Goal: Transaction & Acquisition: Purchase product/service

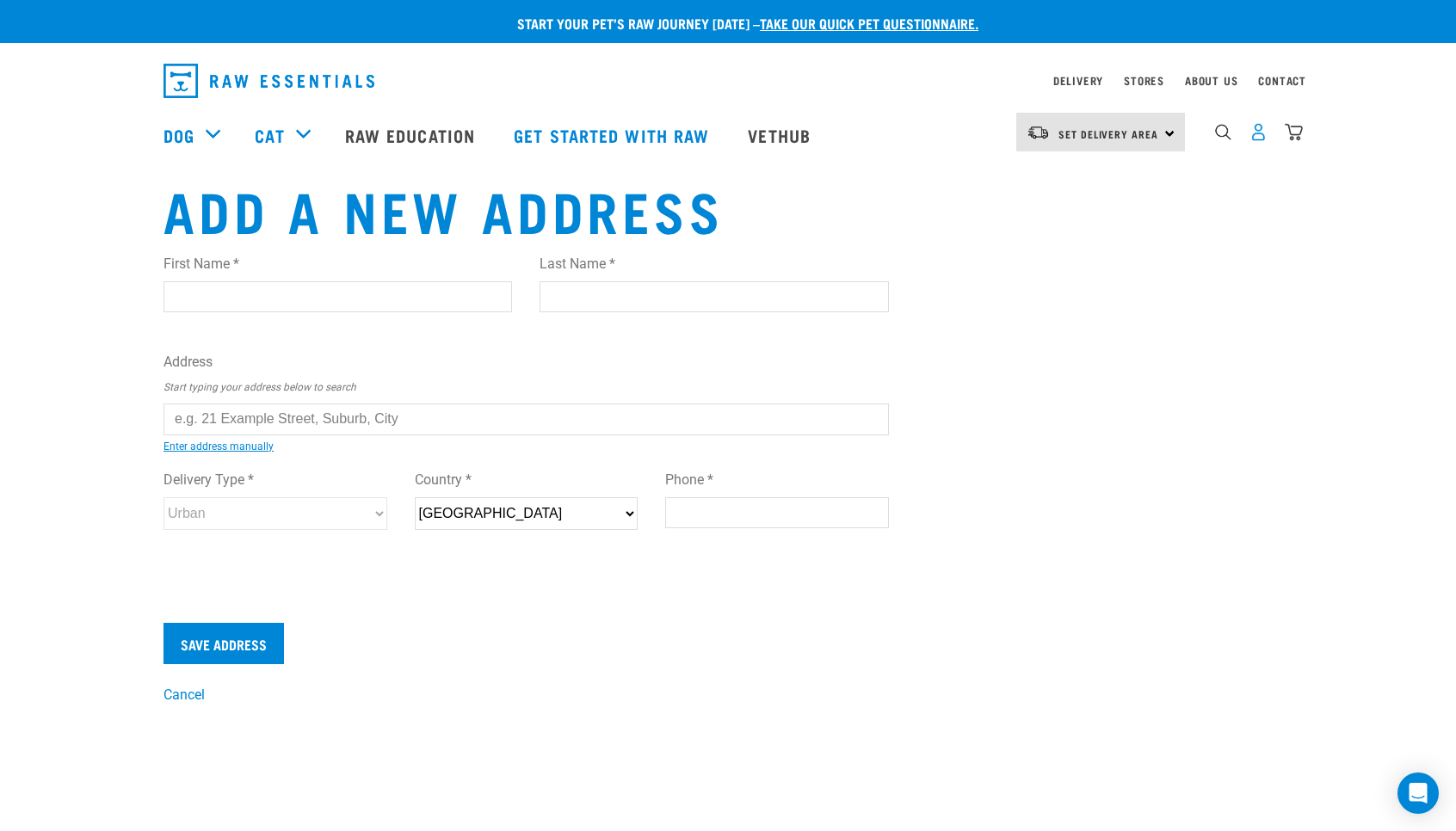
click at [1260, 135] on img "dropdown navigation" at bounding box center [1258, 131] width 18 height 18
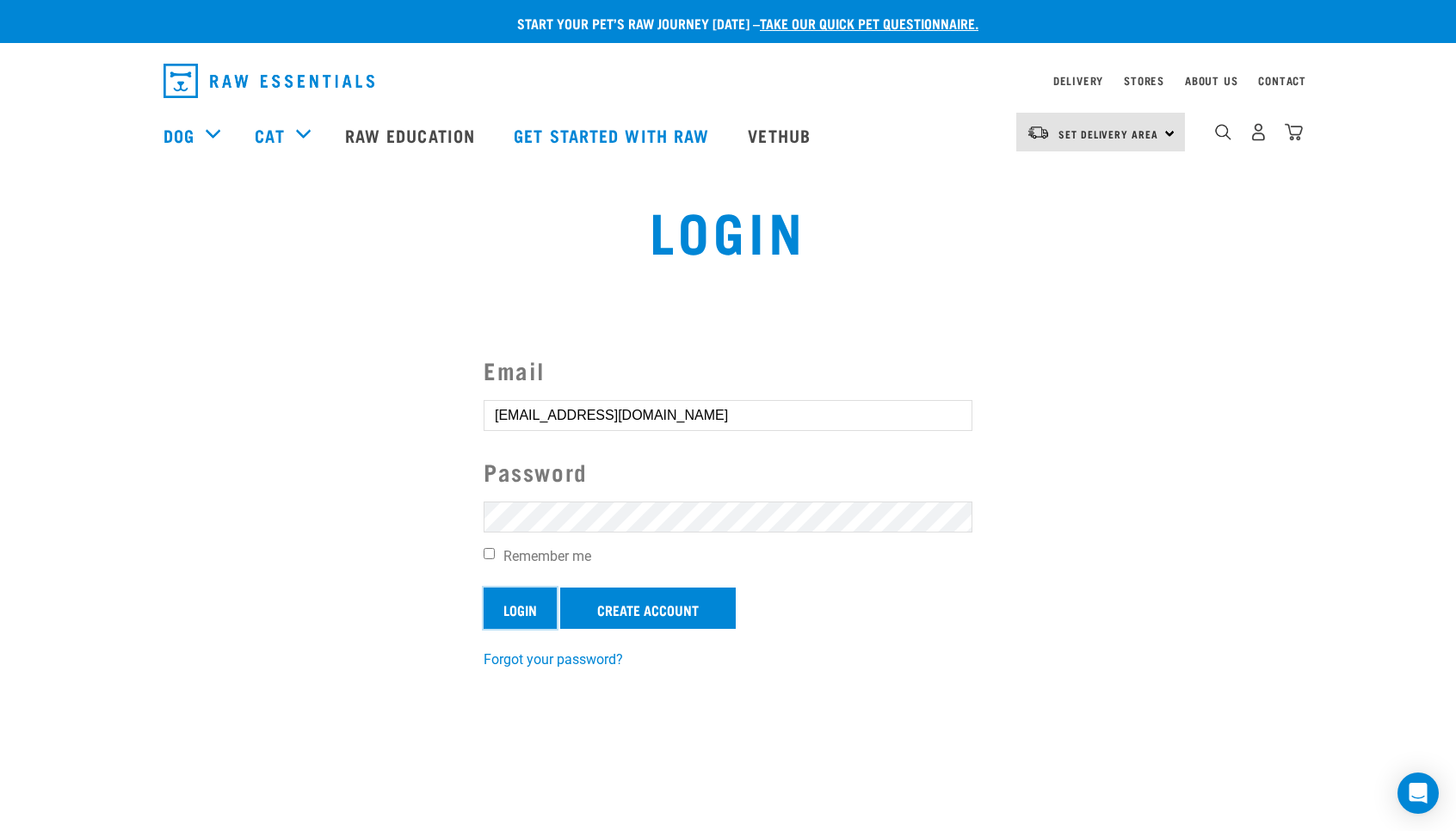
click at [503, 608] on input "Login" at bounding box center [520, 608] width 73 height 41
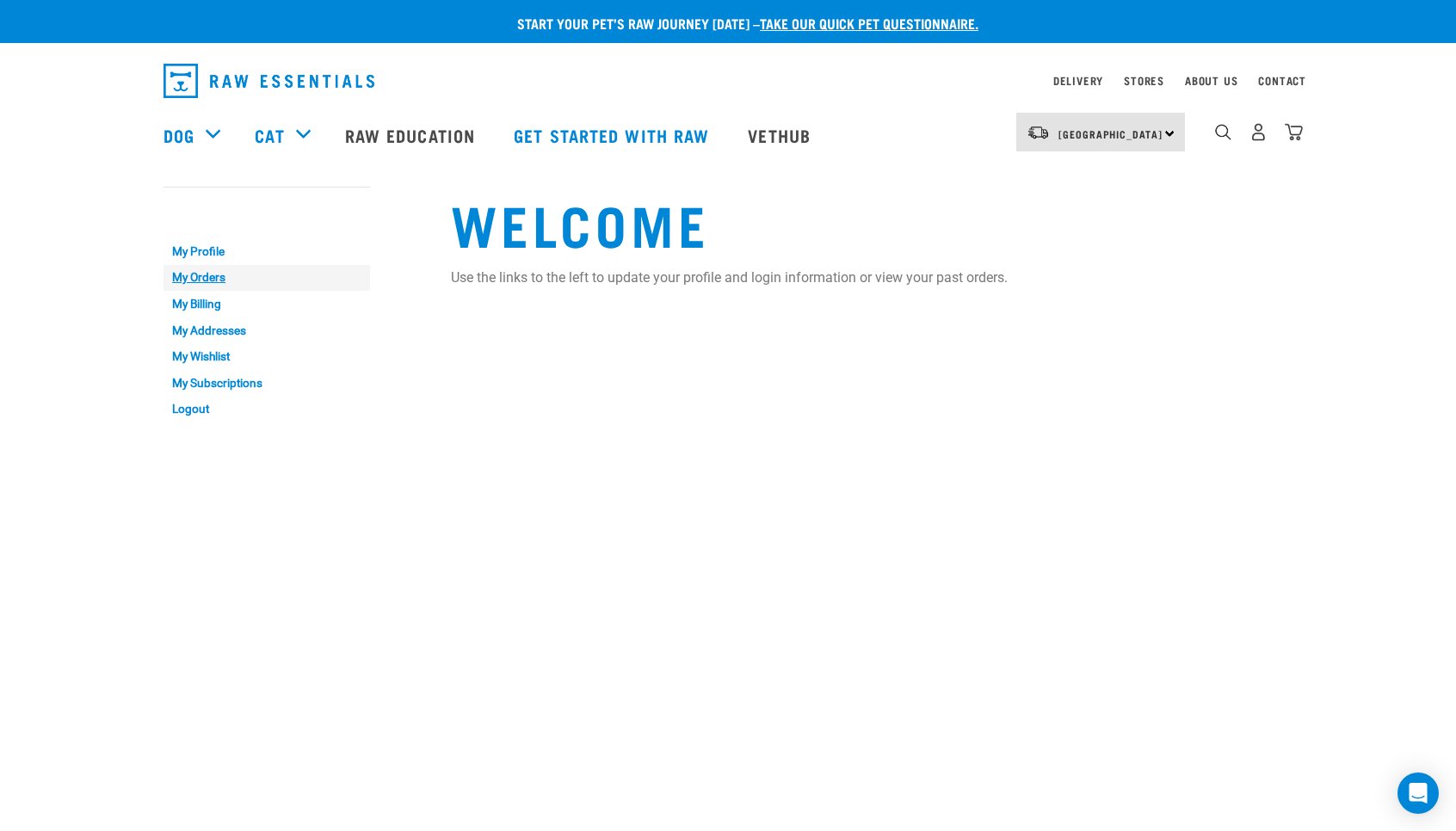
click at [213, 277] on link "My Orders" at bounding box center [267, 278] width 207 height 26
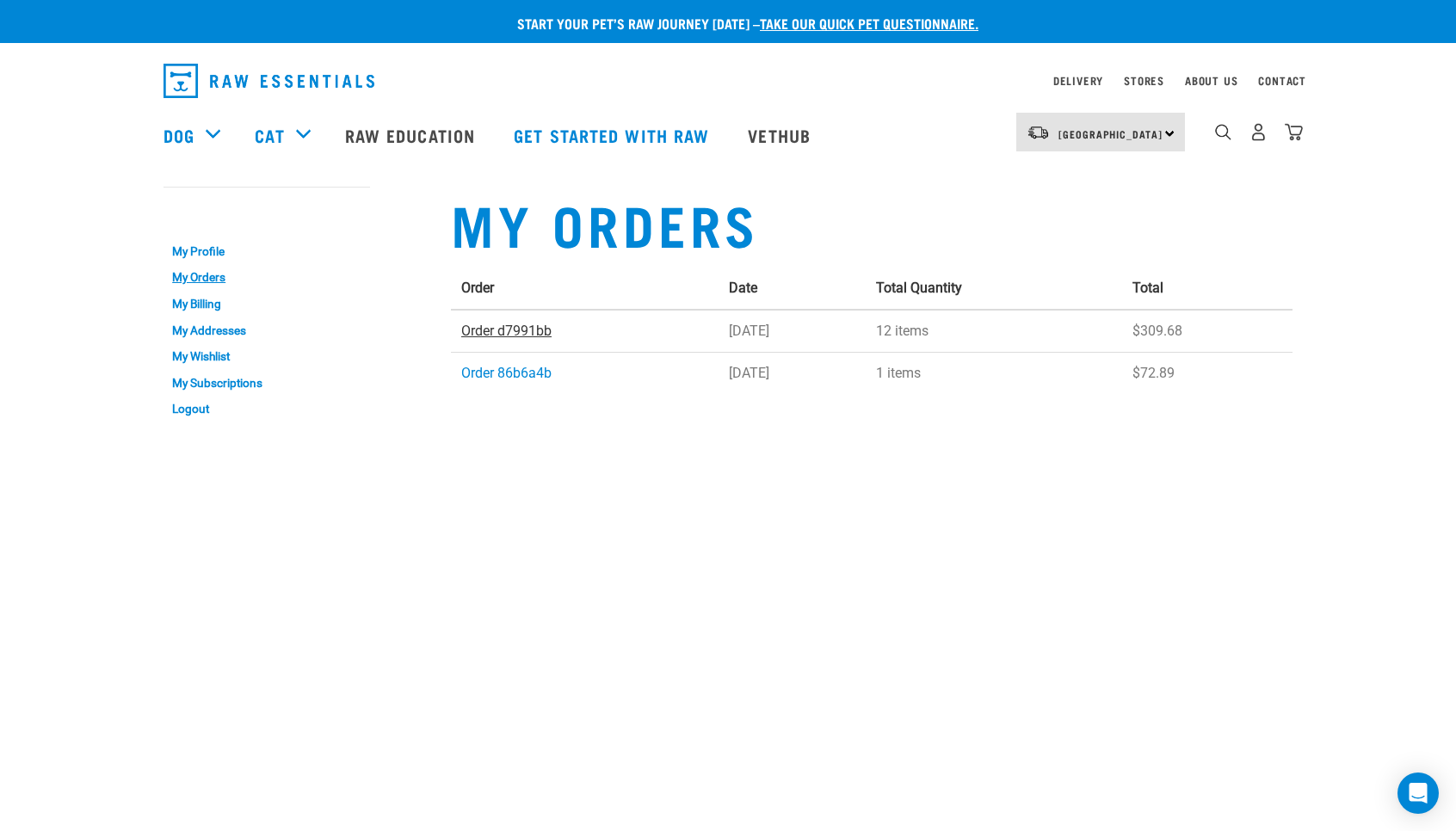
click at [519, 331] on link "Order d7991bb" at bounding box center [506, 330] width 90 height 16
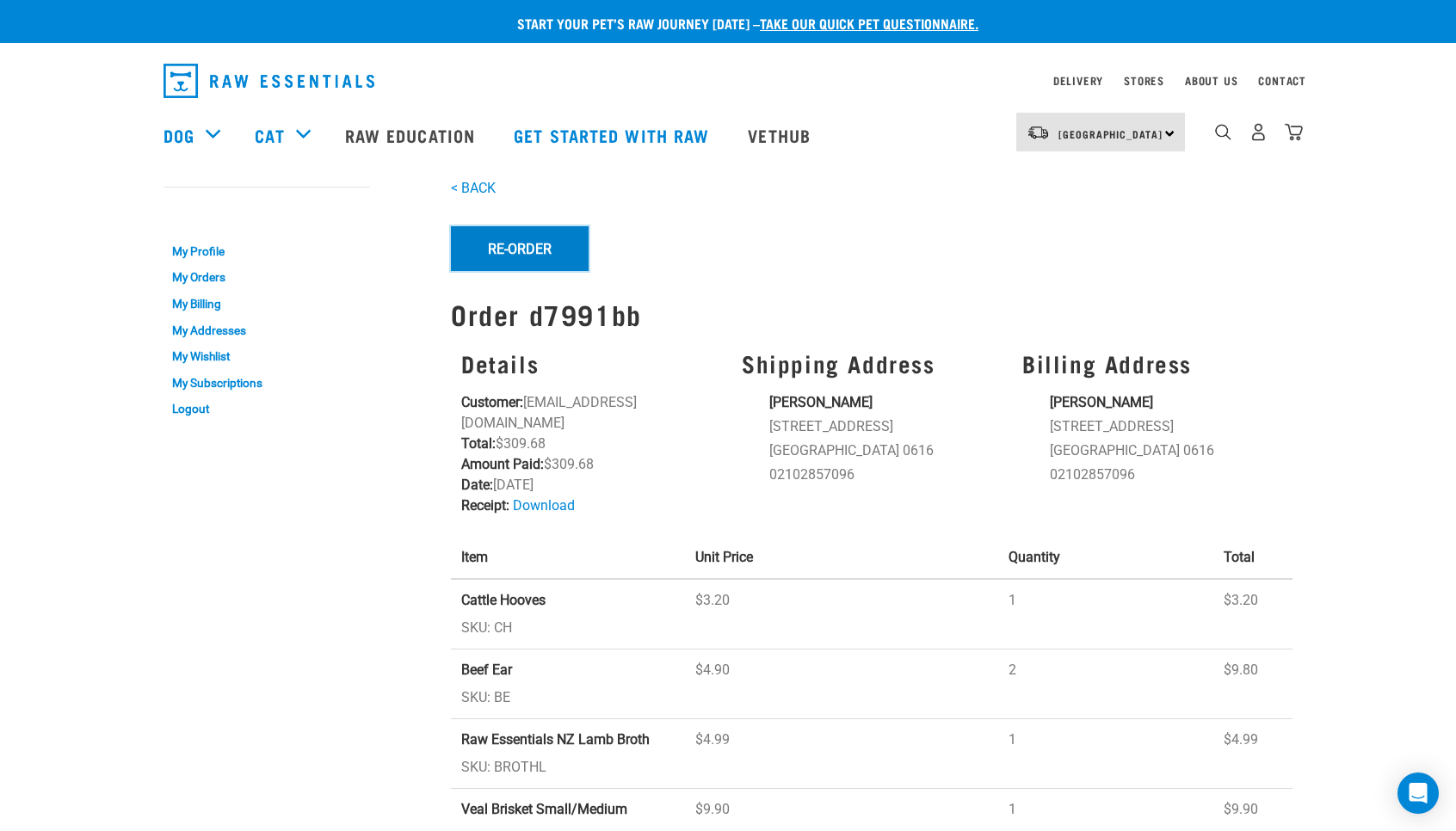
click at [507, 256] on button "Re-Order" at bounding box center [519, 249] width 138 height 45
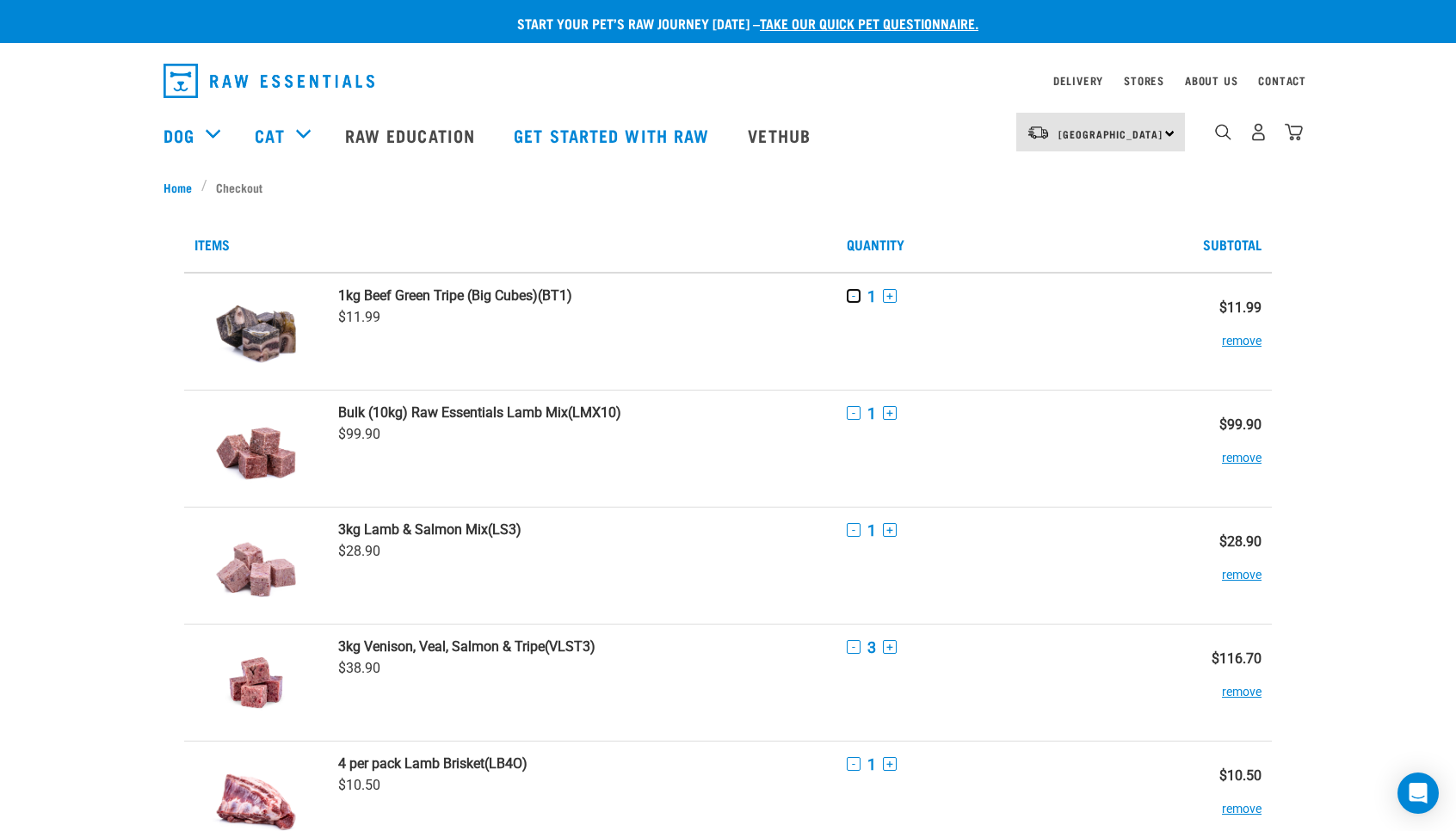
click at [855, 299] on button "-" at bounding box center [853, 296] width 14 height 14
click at [852, 294] on button "-" at bounding box center [853, 296] width 14 height 14
click at [1237, 343] on button "remove" at bounding box center [1242, 332] width 39 height 34
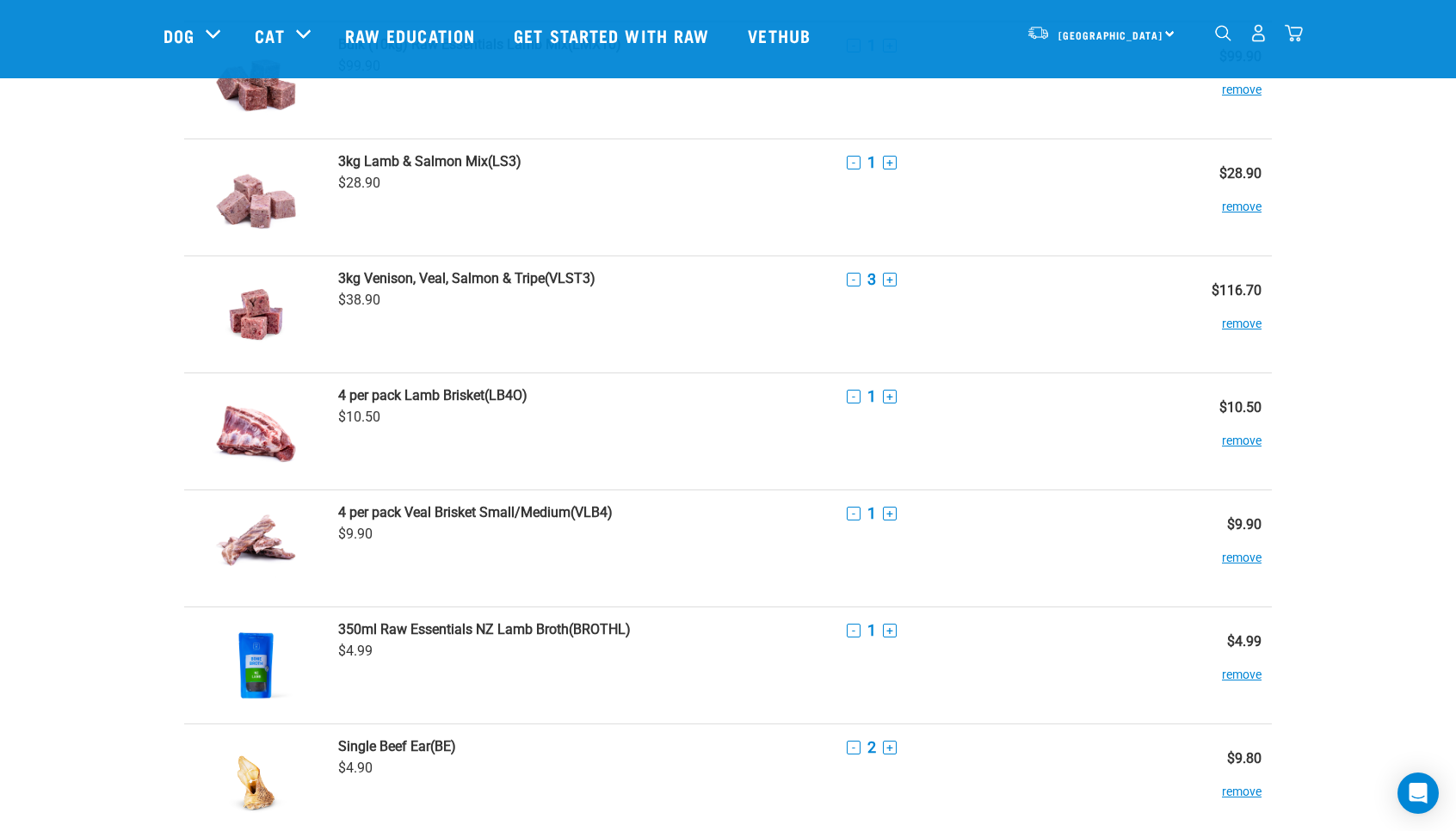
scroll to position [127, 0]
click at [1245, 439] on button "remove" at bounding box center [1242, 431] width 39 height 34
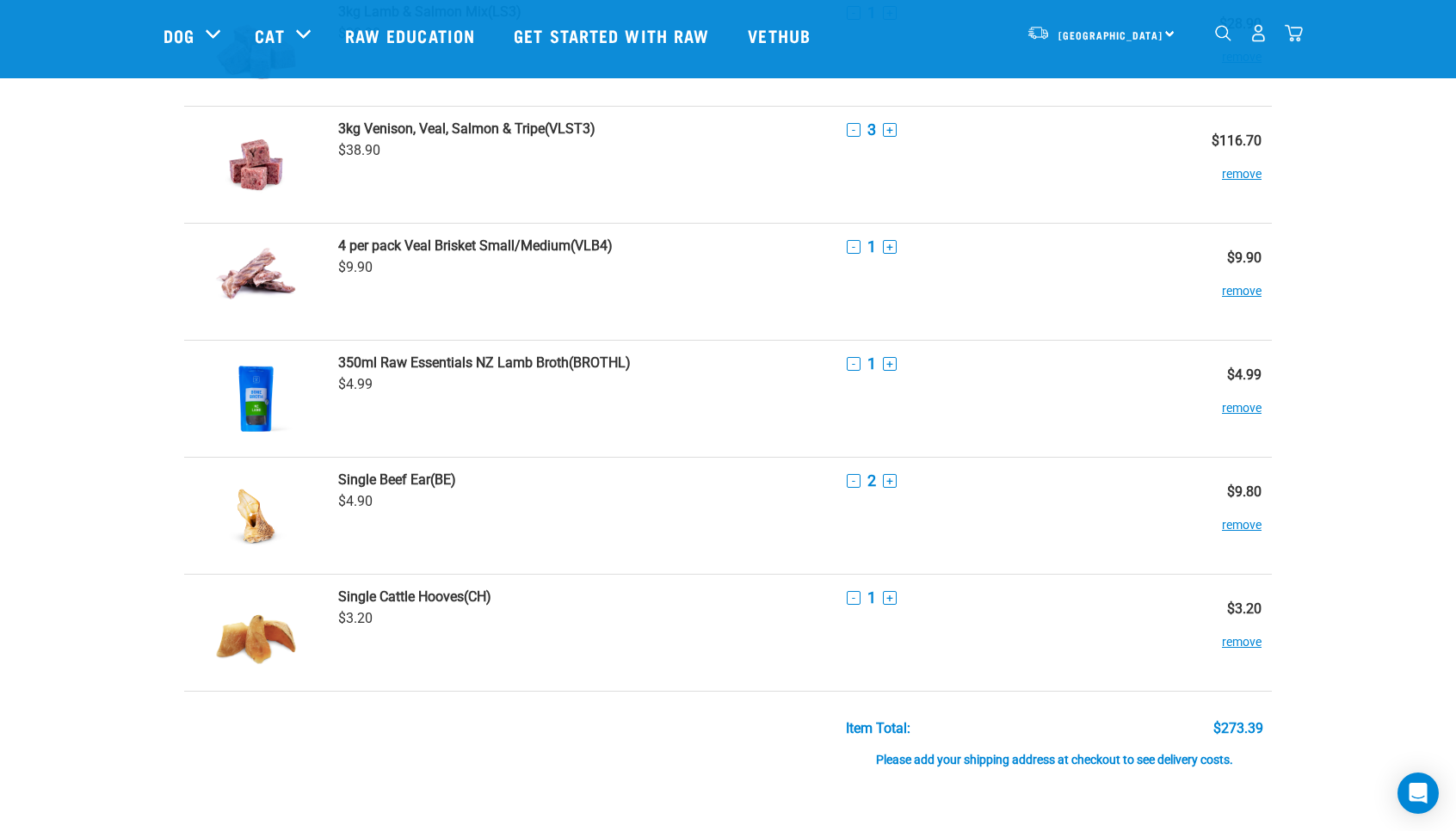
scroll to position [281, 0]
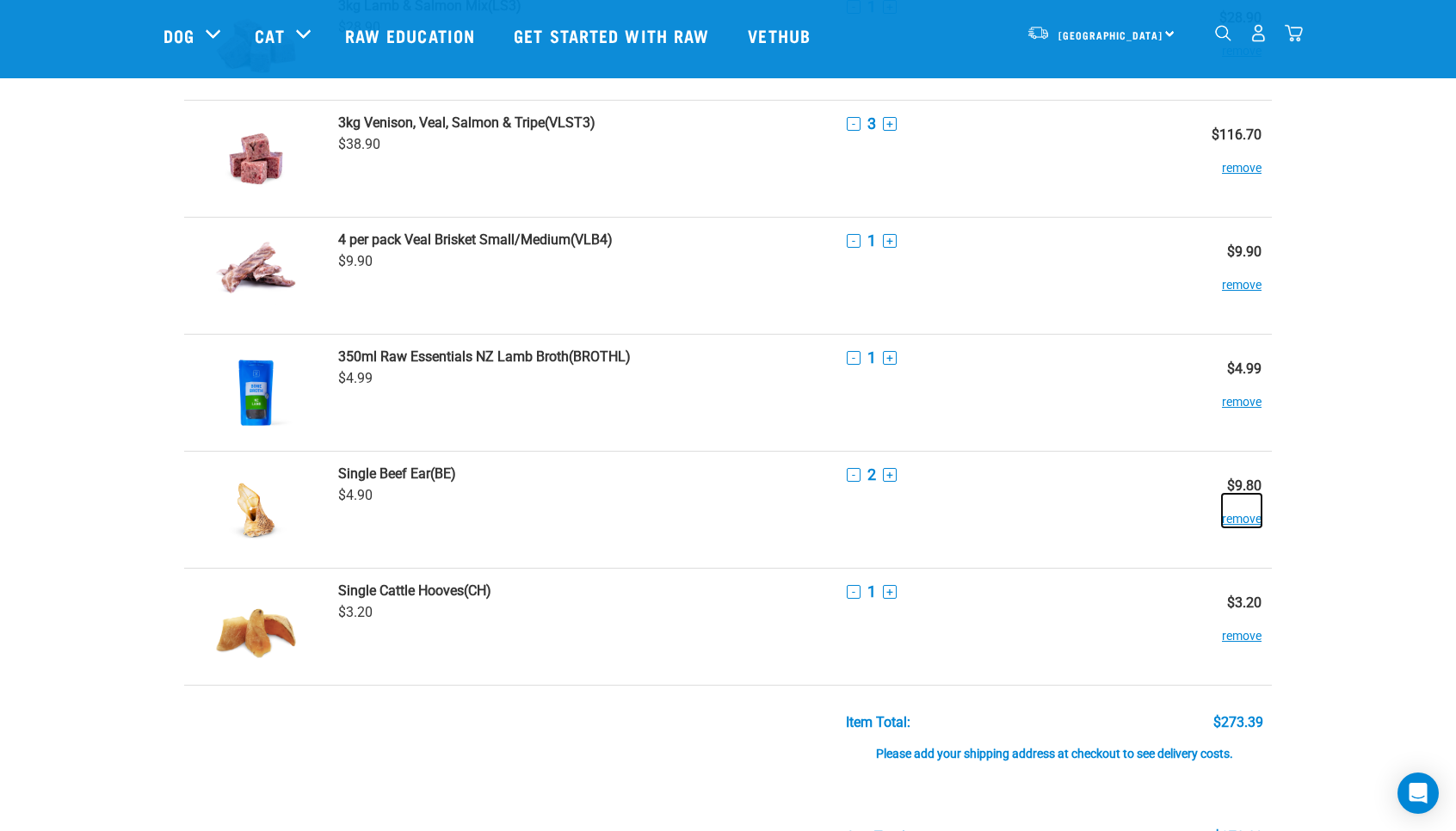
click at [1247, 521] on button "remove" at bounding box center [1242, 511] width 39 height 34
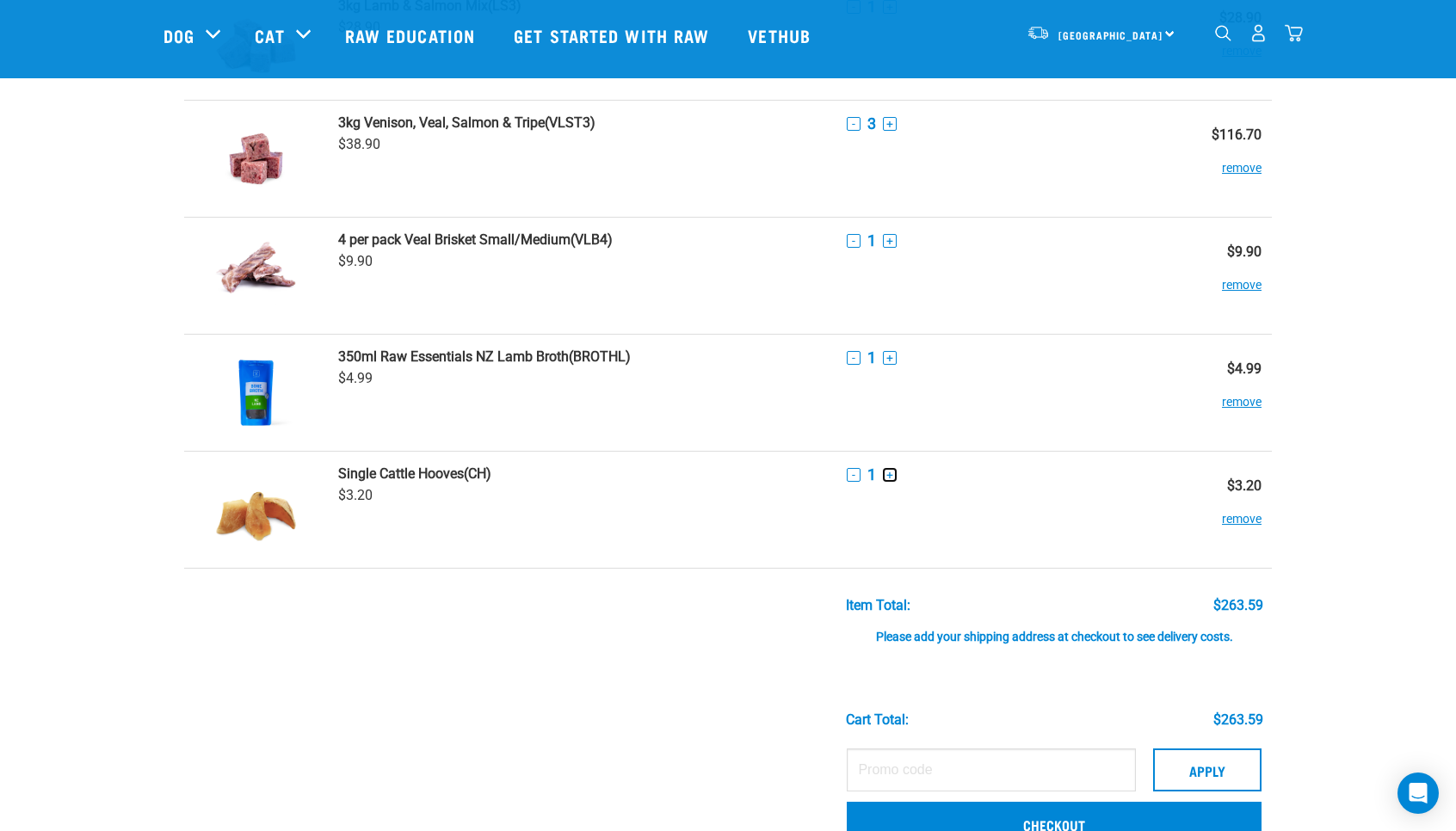
click at [892, 476] on button "+" at bounding box center [890, 474] width 14 height 14
click at [1365, 588] on div "Start your pet’s raw journey today – take our quick pet questionnaire. Delivery…" at bounding box center [728, 563] width 1456 height 1688
click at [891, 359] on button "+" at bounding box center [890, 358] width 14 height 14
click at [1358, 594] on div "Start your pet’s raw journey today – take our quick pet questionnaire. Delivery…" at bounding box center [728, 563] width 1456 height 1688
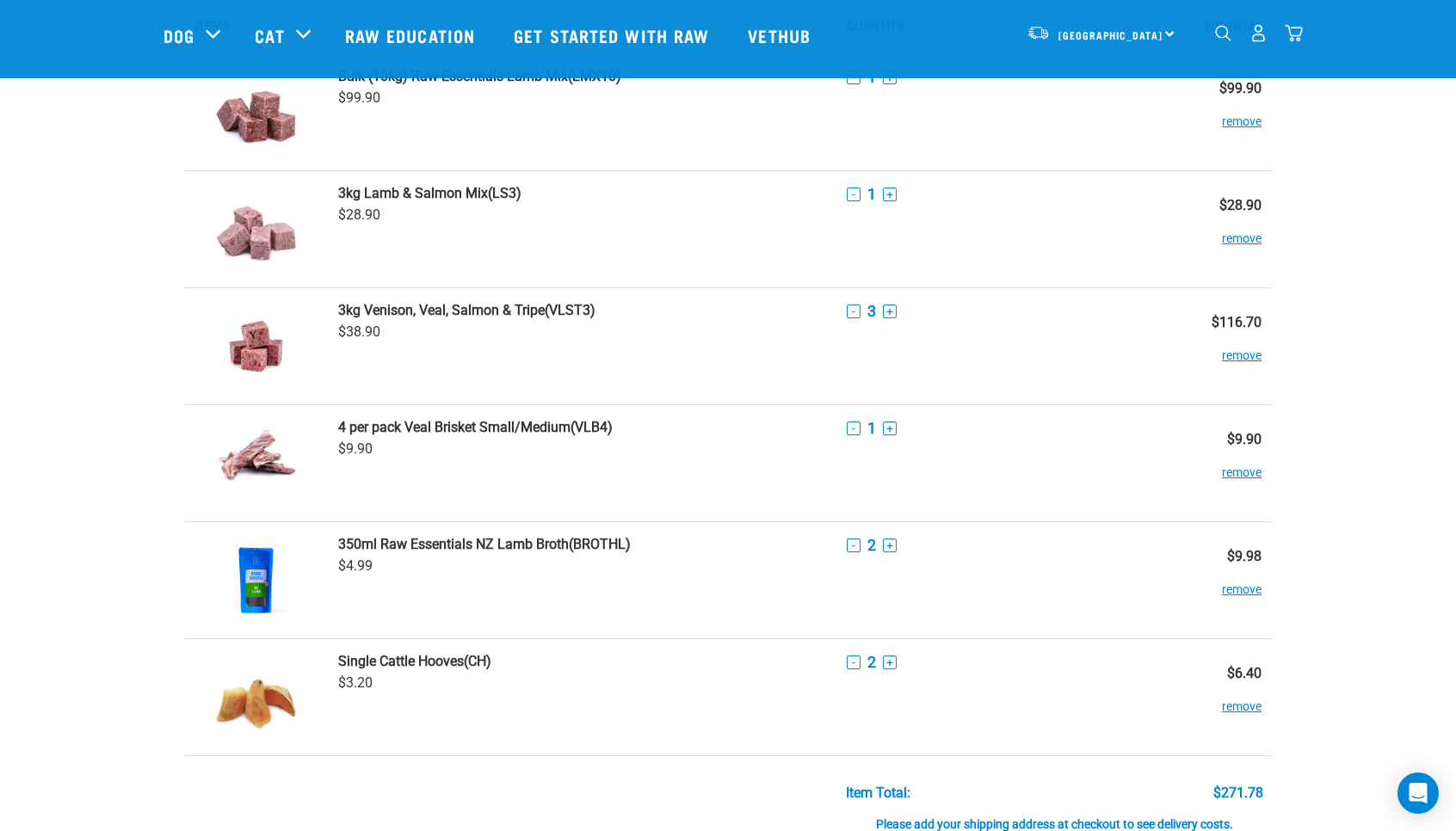
scroll to position [59, 0]
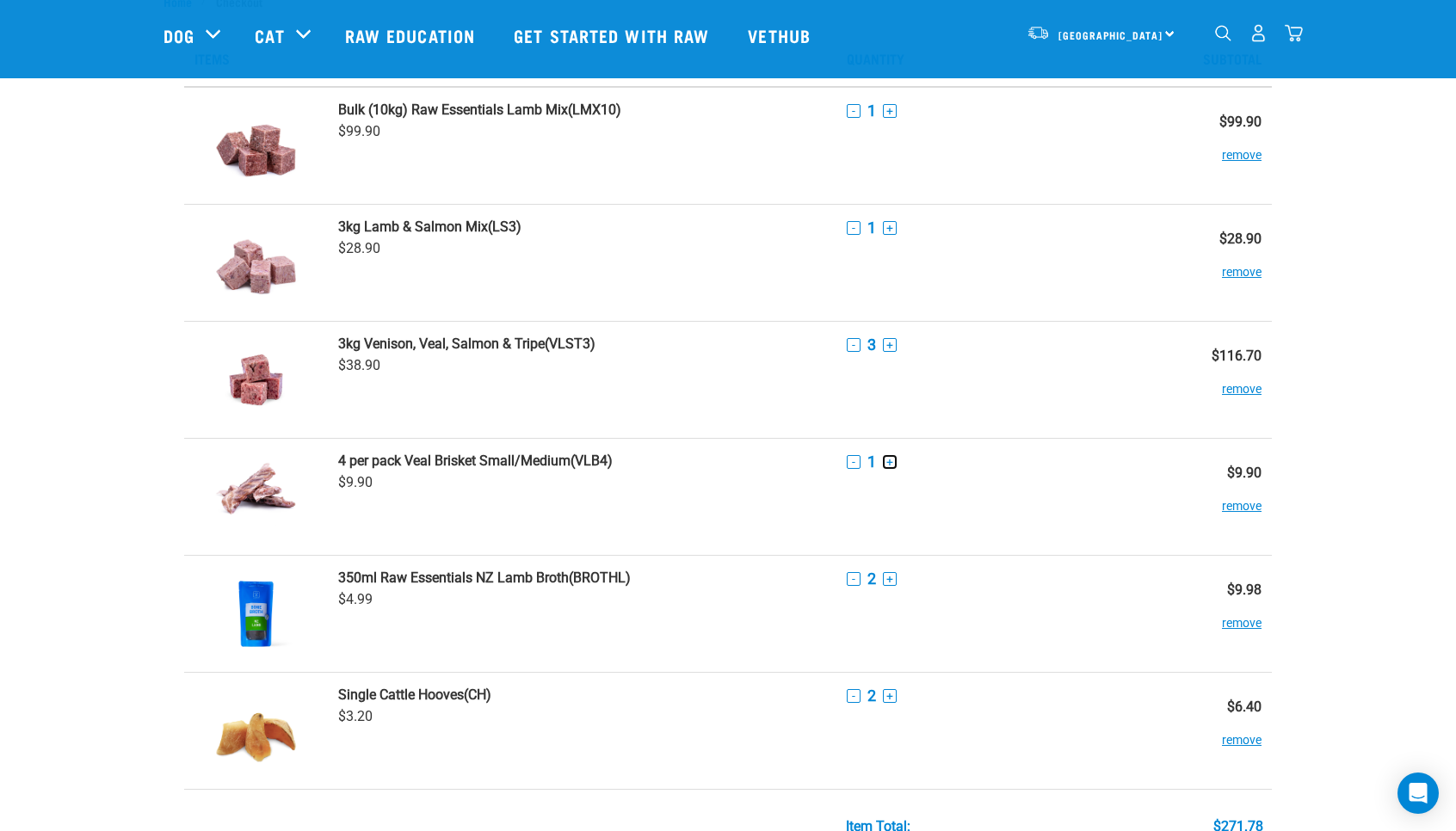
click at [888, 463] on button "+" at bounding box center [890, 462] width 14 height 14
click at [1358, 626] on div "Start your pet’s raw journey today – take our quick pet questionnaire. Delivery…" at bounding box center [728, 785] width 1456 height 1688
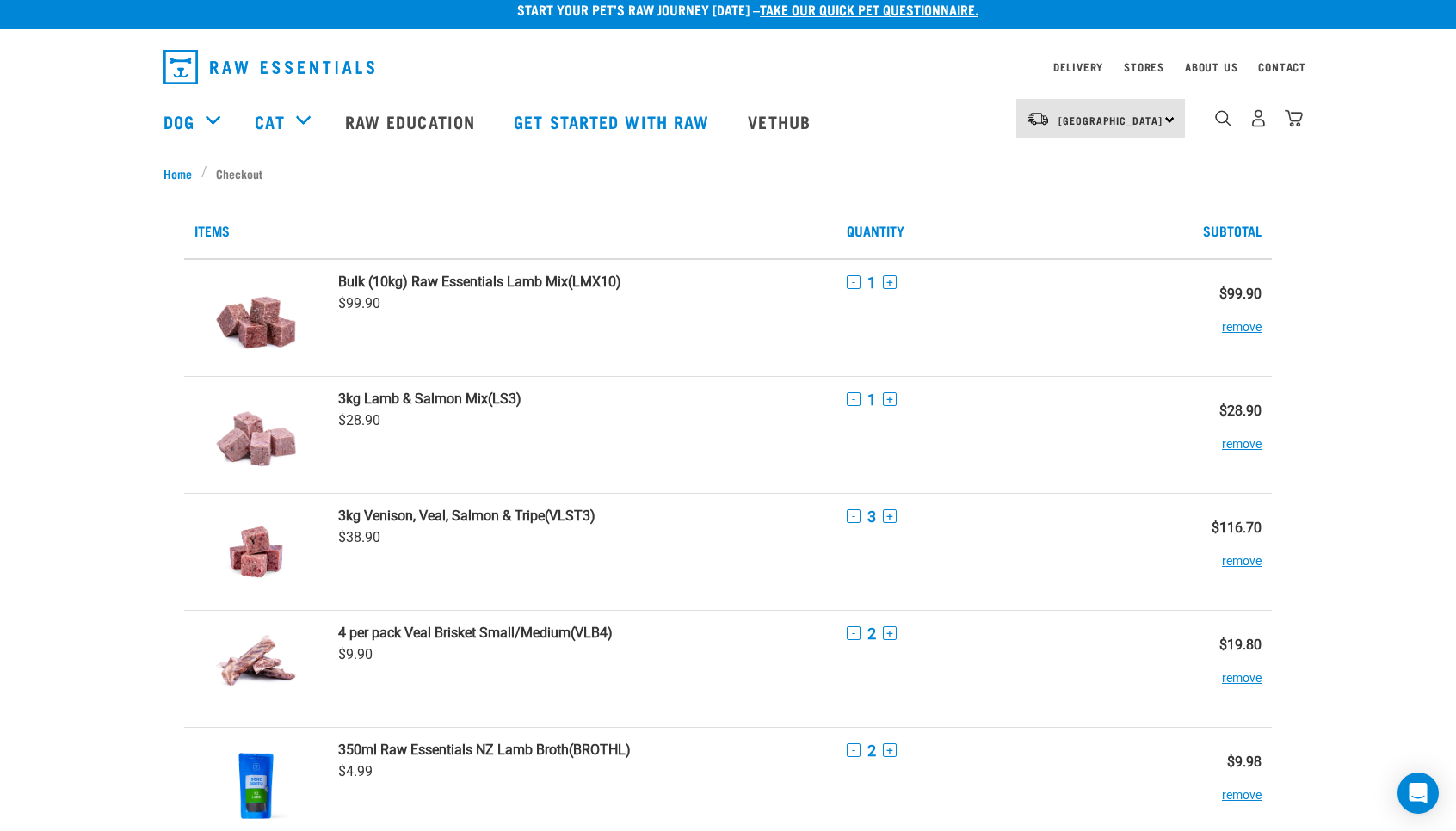
scroll to position [0, 0]
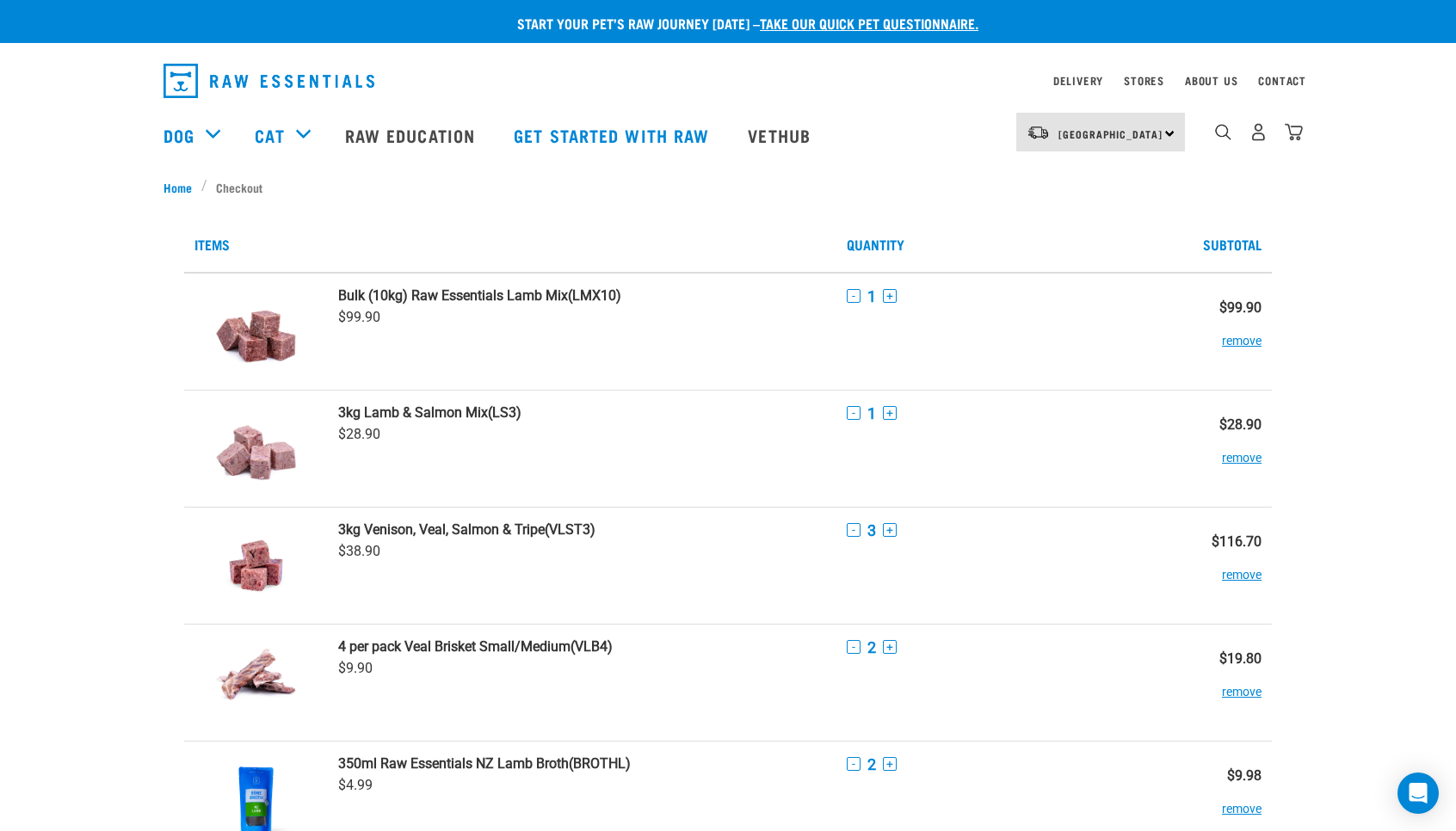
click at [852, 531] on button "-" at bounding box center [853, 530] width 14 height 14
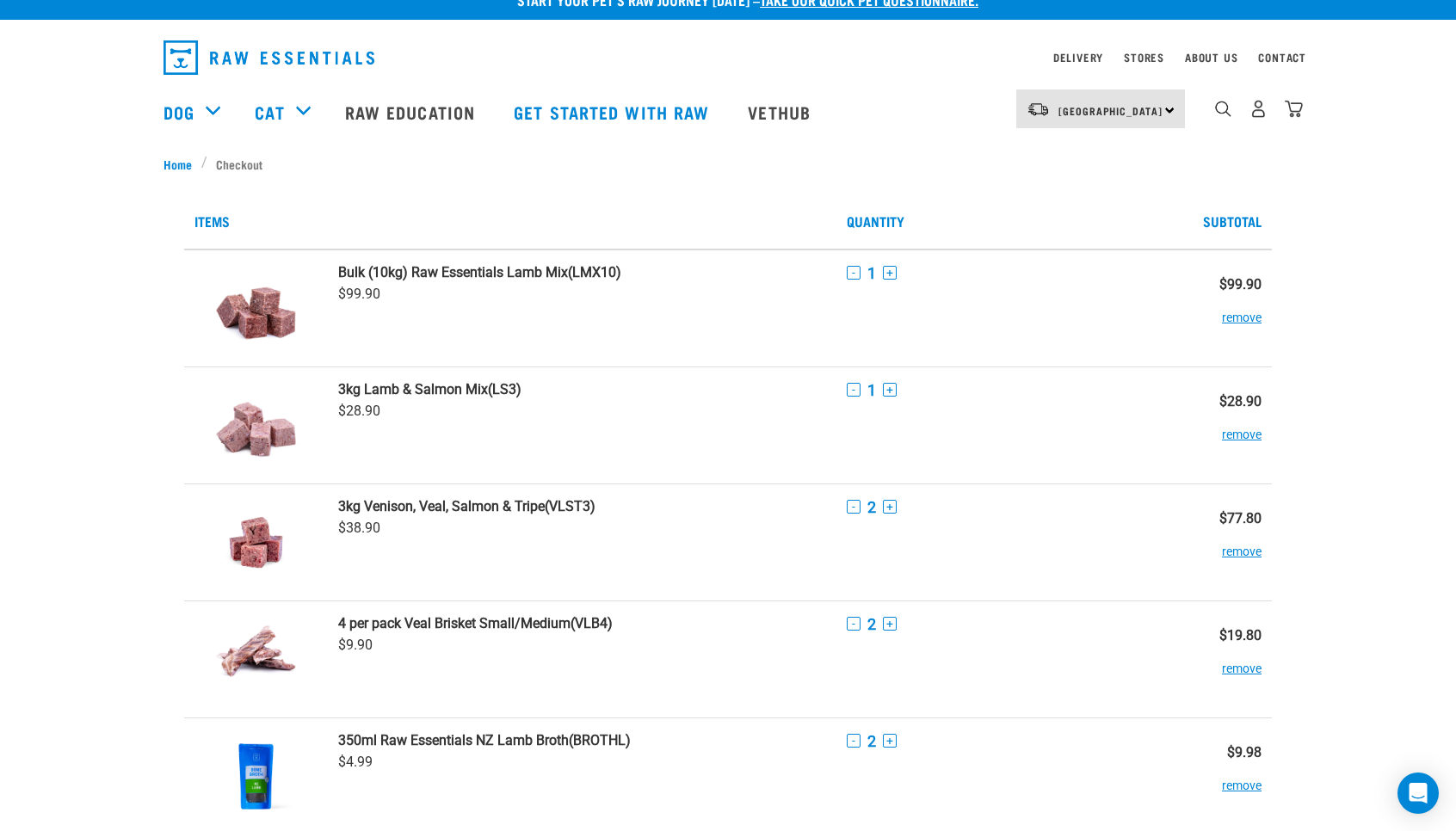
scroll to position [22, 0]
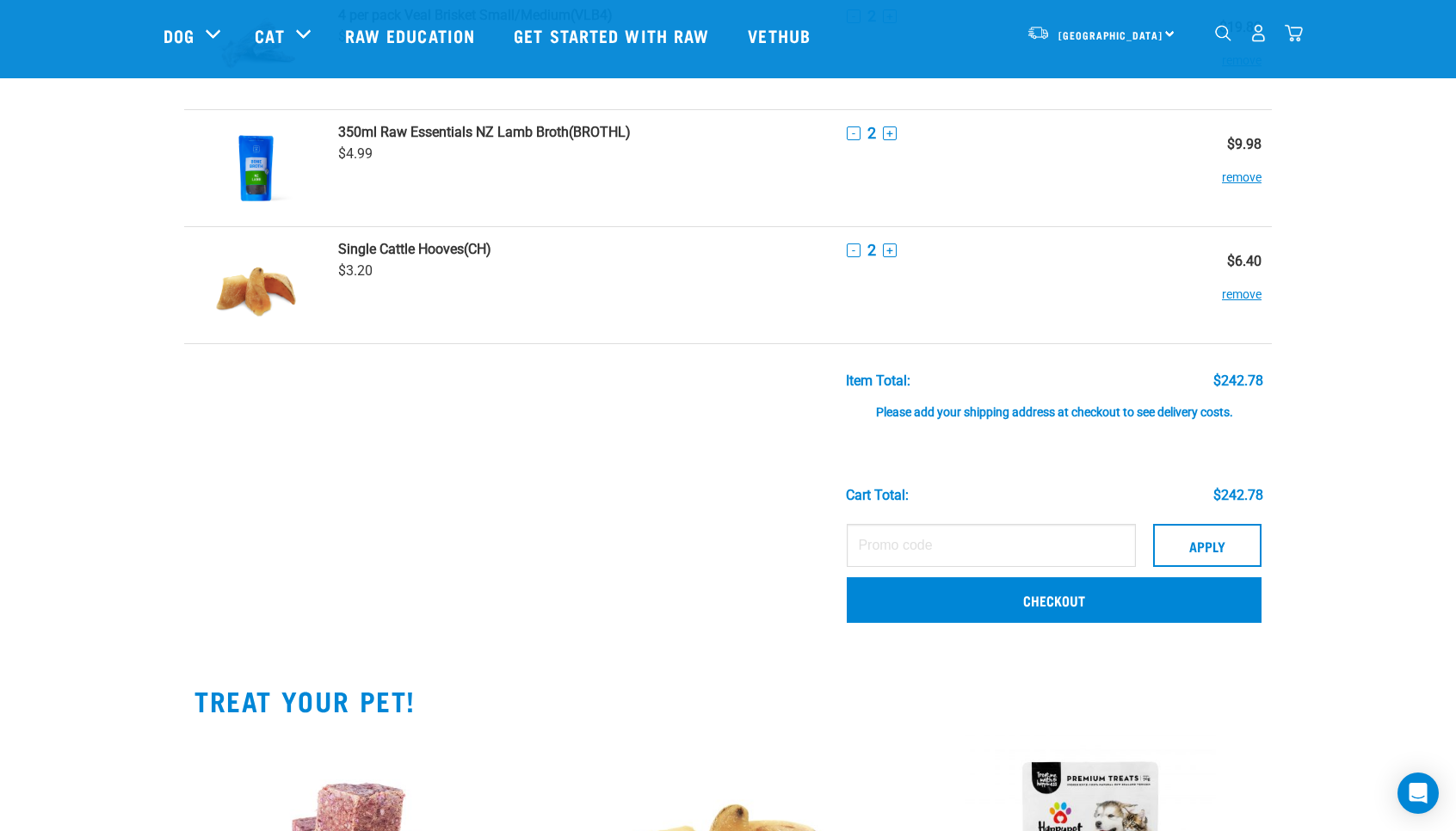
scroll to position [577, 0]
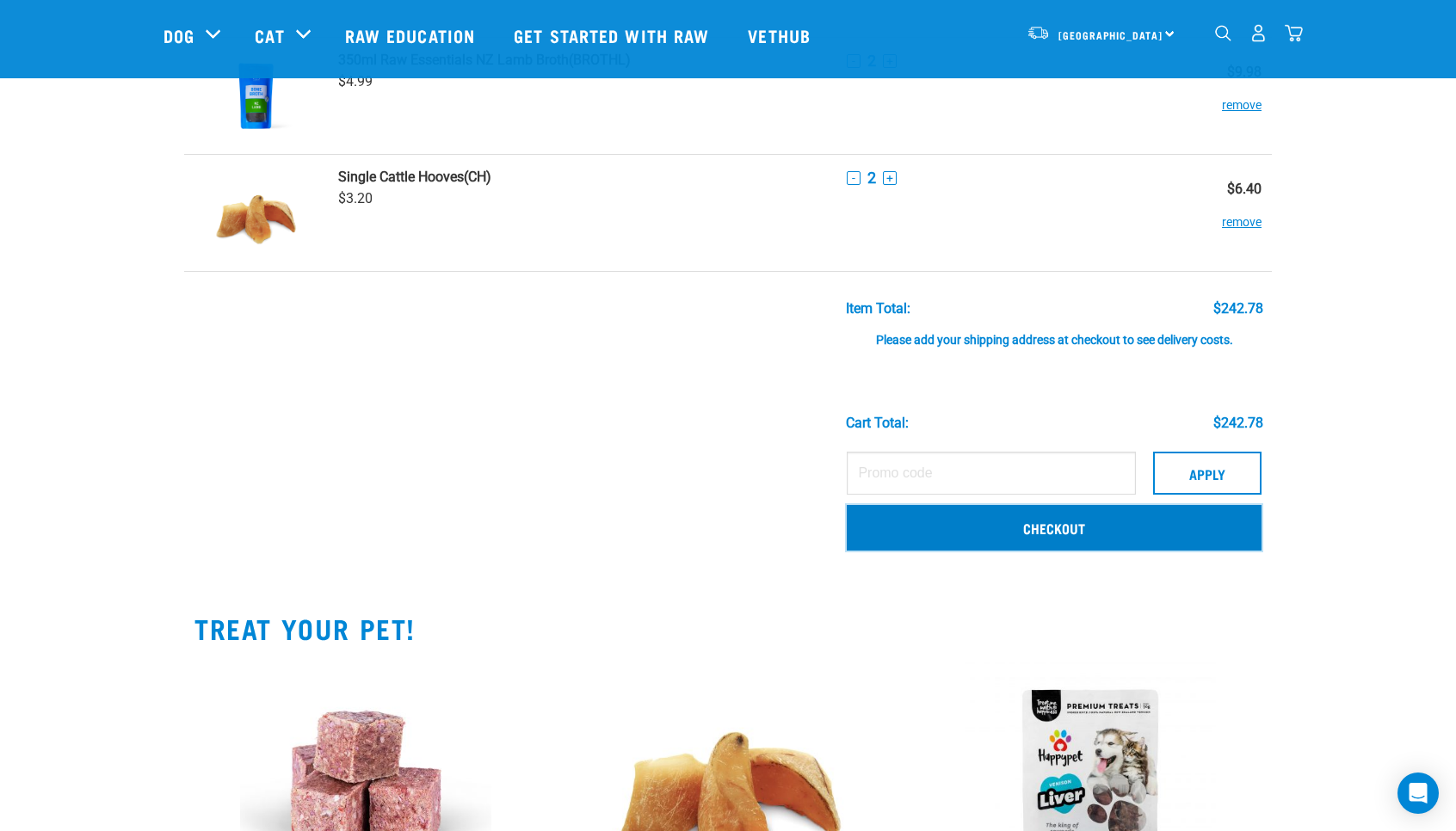
click at [1097, 526] on link "Checkout" at bounding box center [1053, 528] width 414 height 45
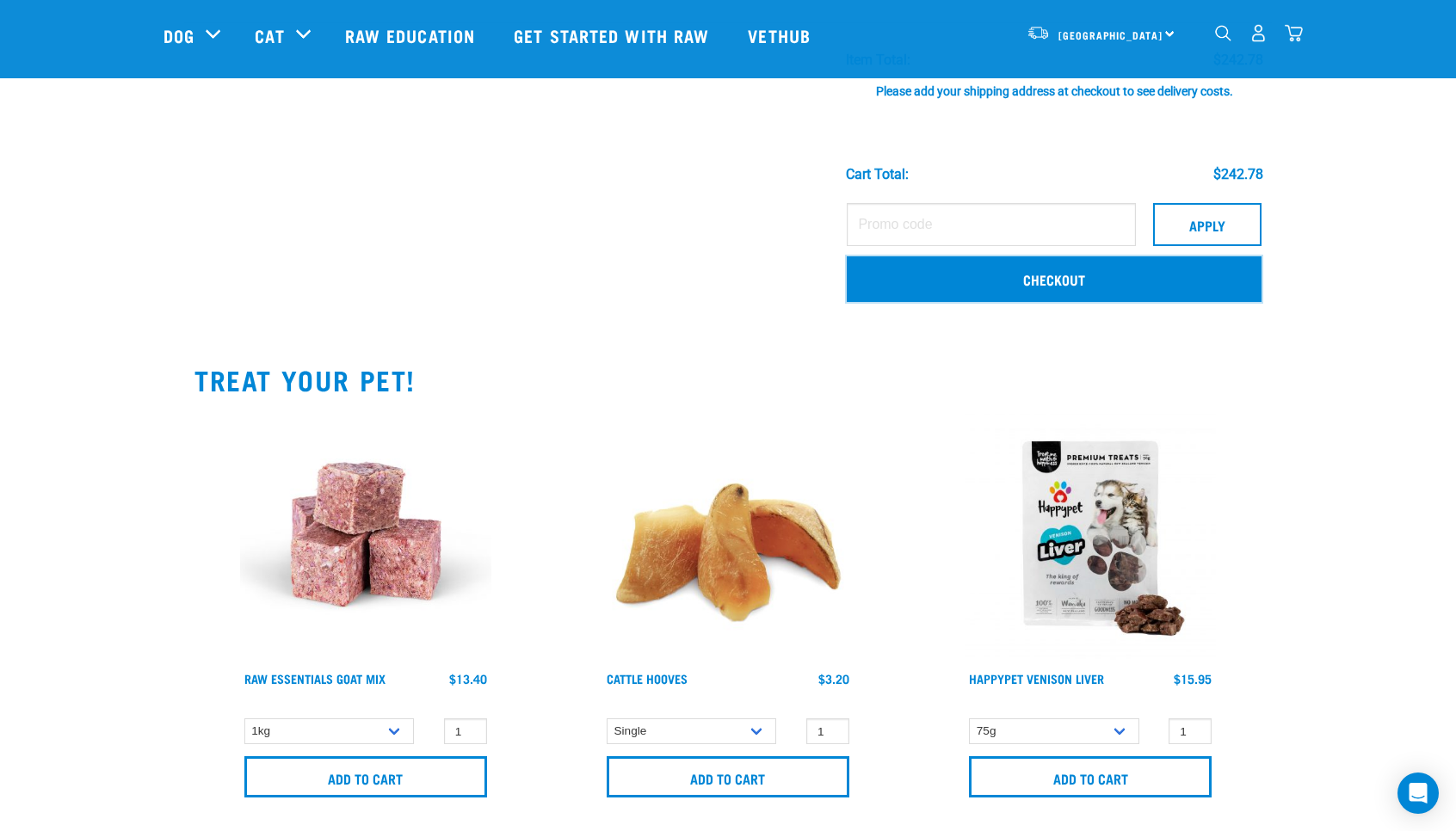
scroll to position [843, 0]
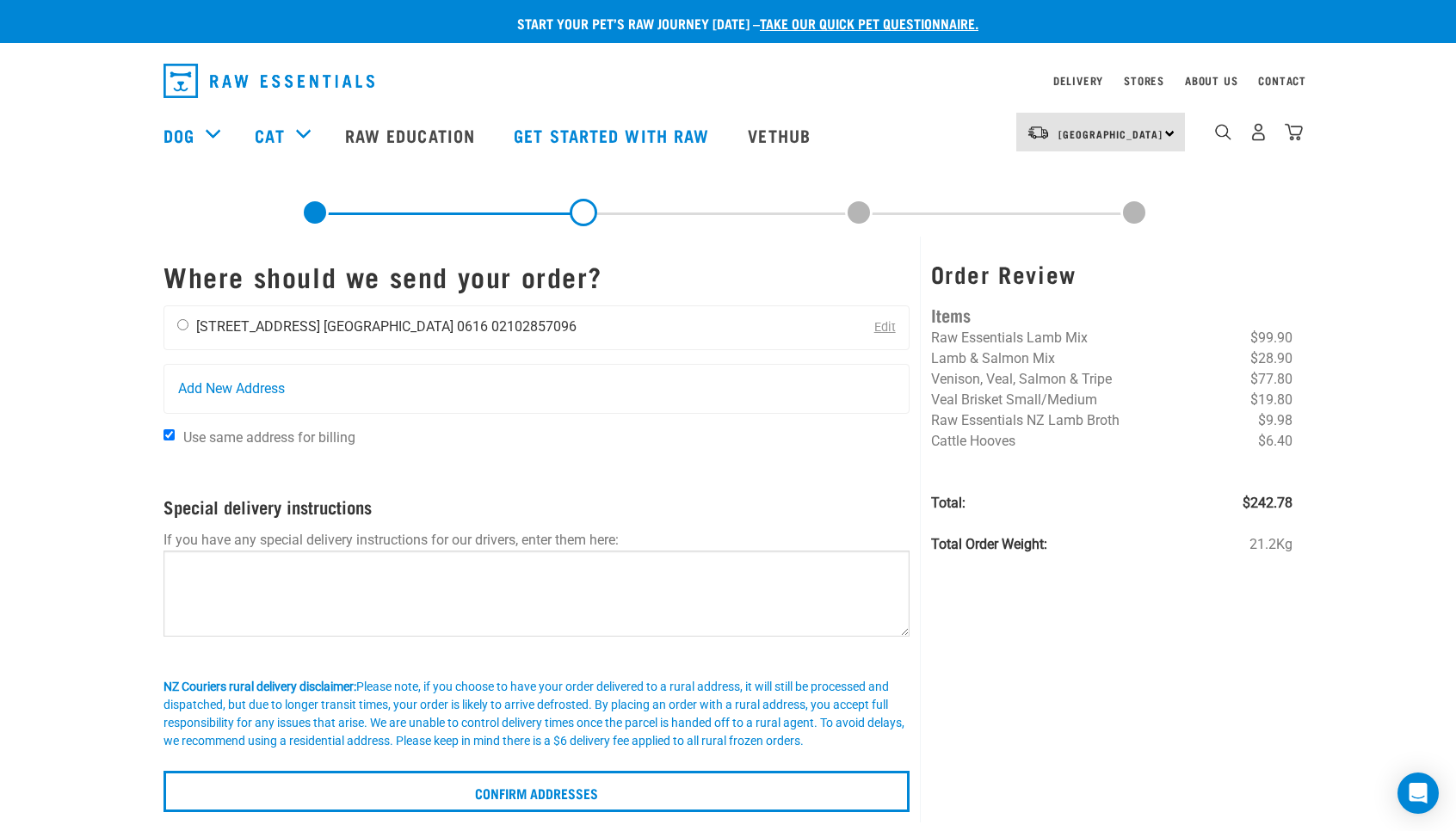
click at [183, 325] on input "radio" at bounding box center [183, 325] width 11 height 11
radio input "true"
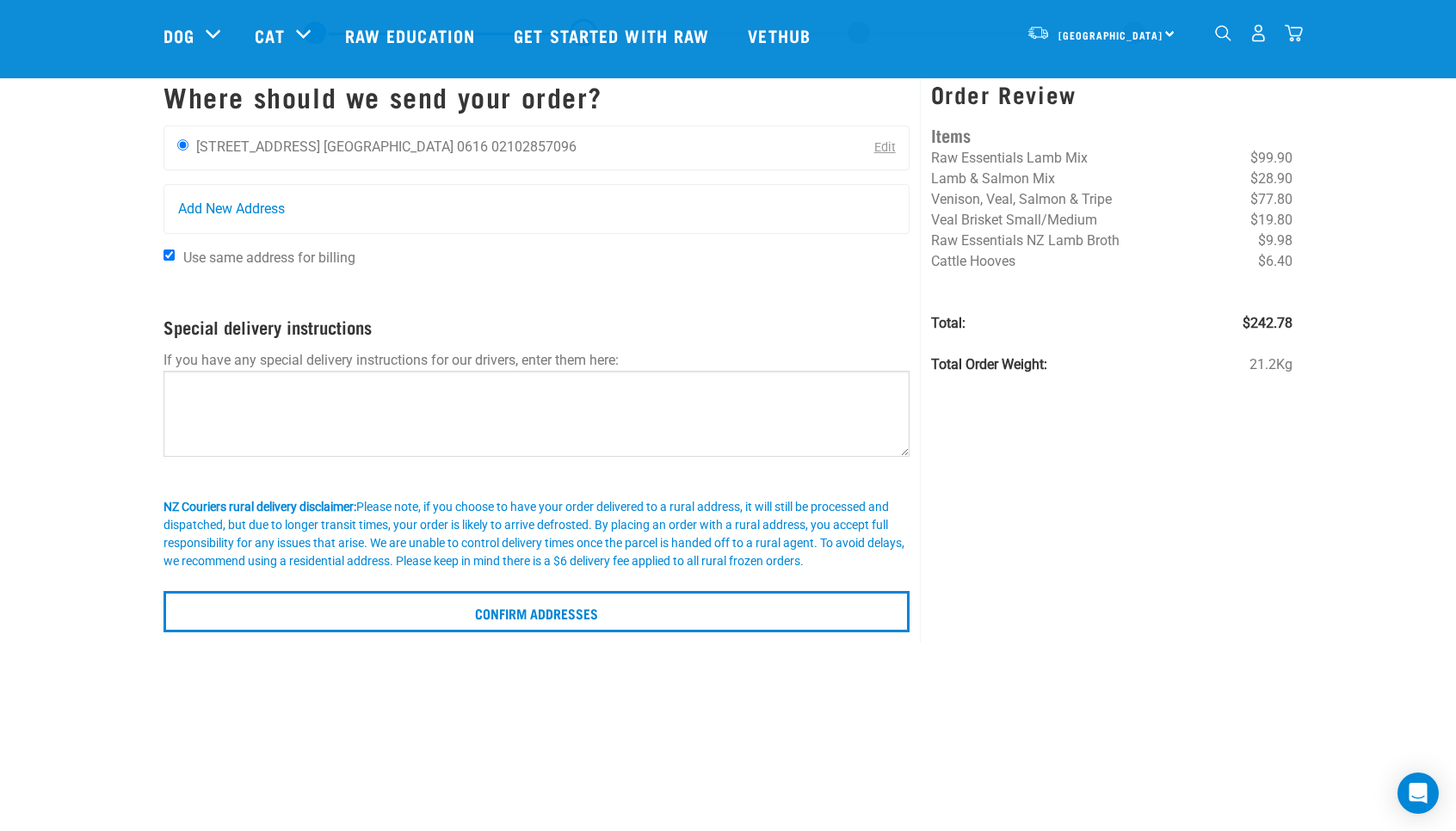
scroll to position [50, 0]
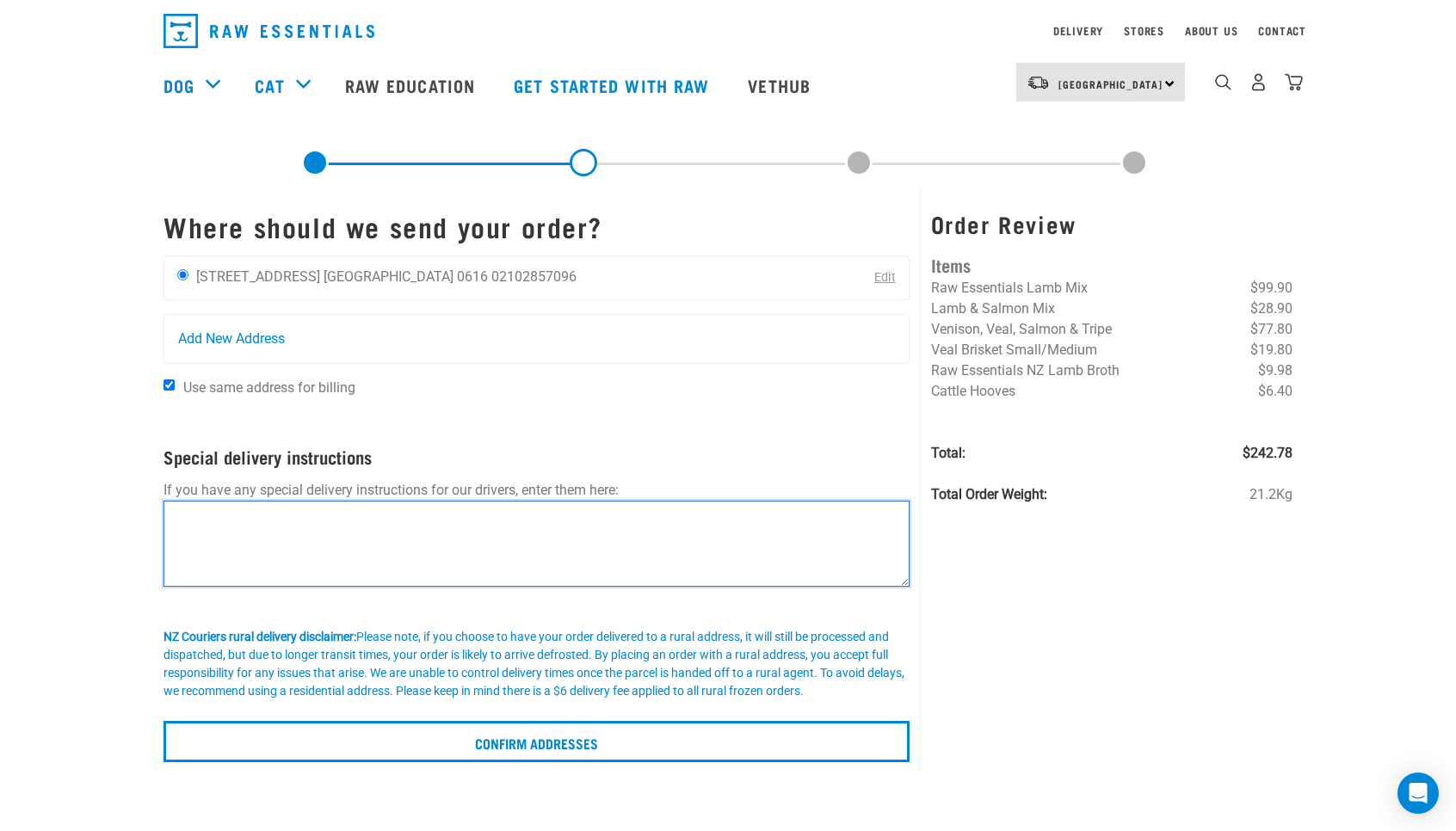
click at [615, 514] on textarea at bounding box center [536, 544] width 746 height 86
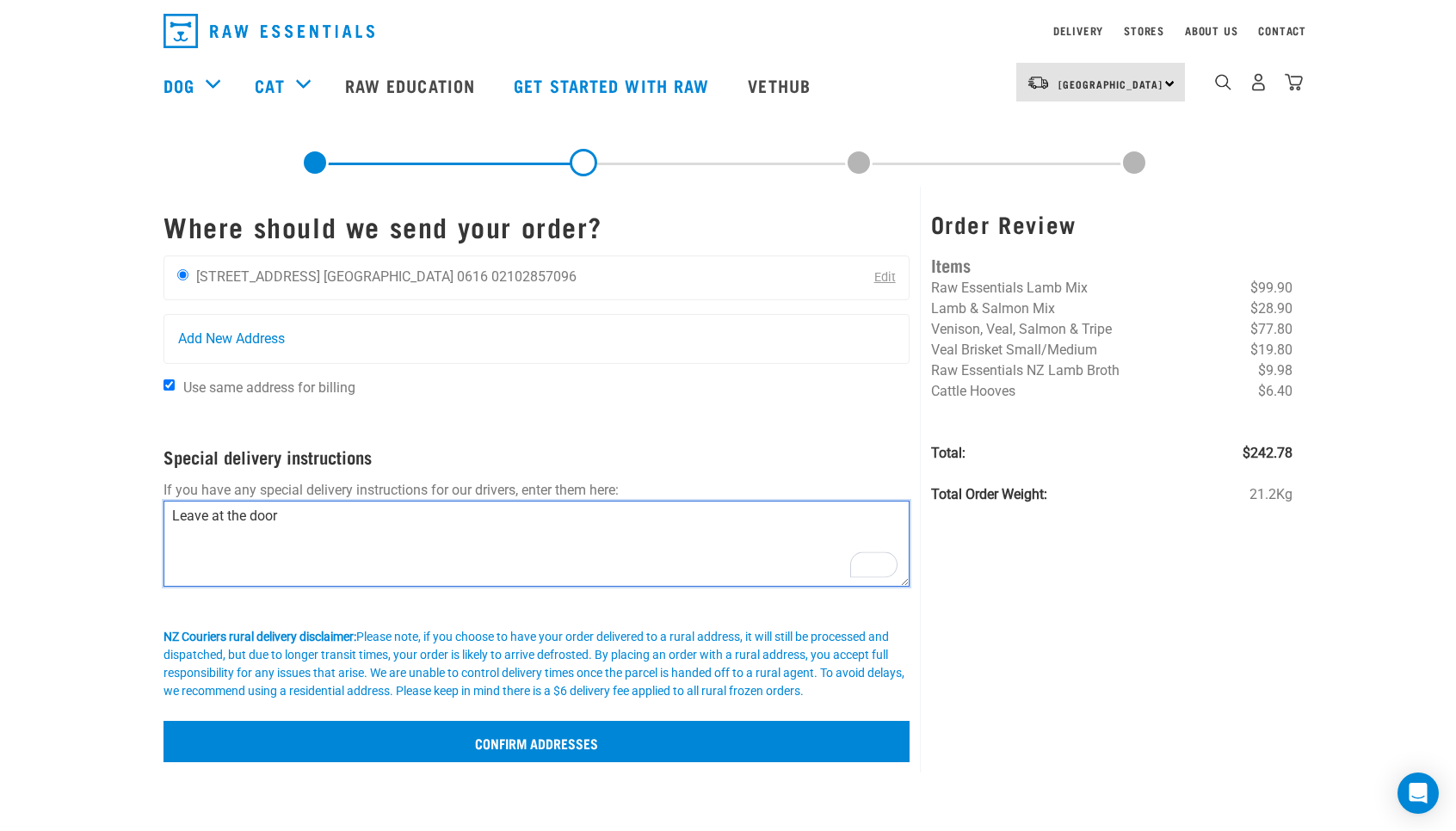
type textarea "Leave at the door"
click at [713, 748] on input "Confirm addresses" at bounding box center [536, 742] width 746 height 41
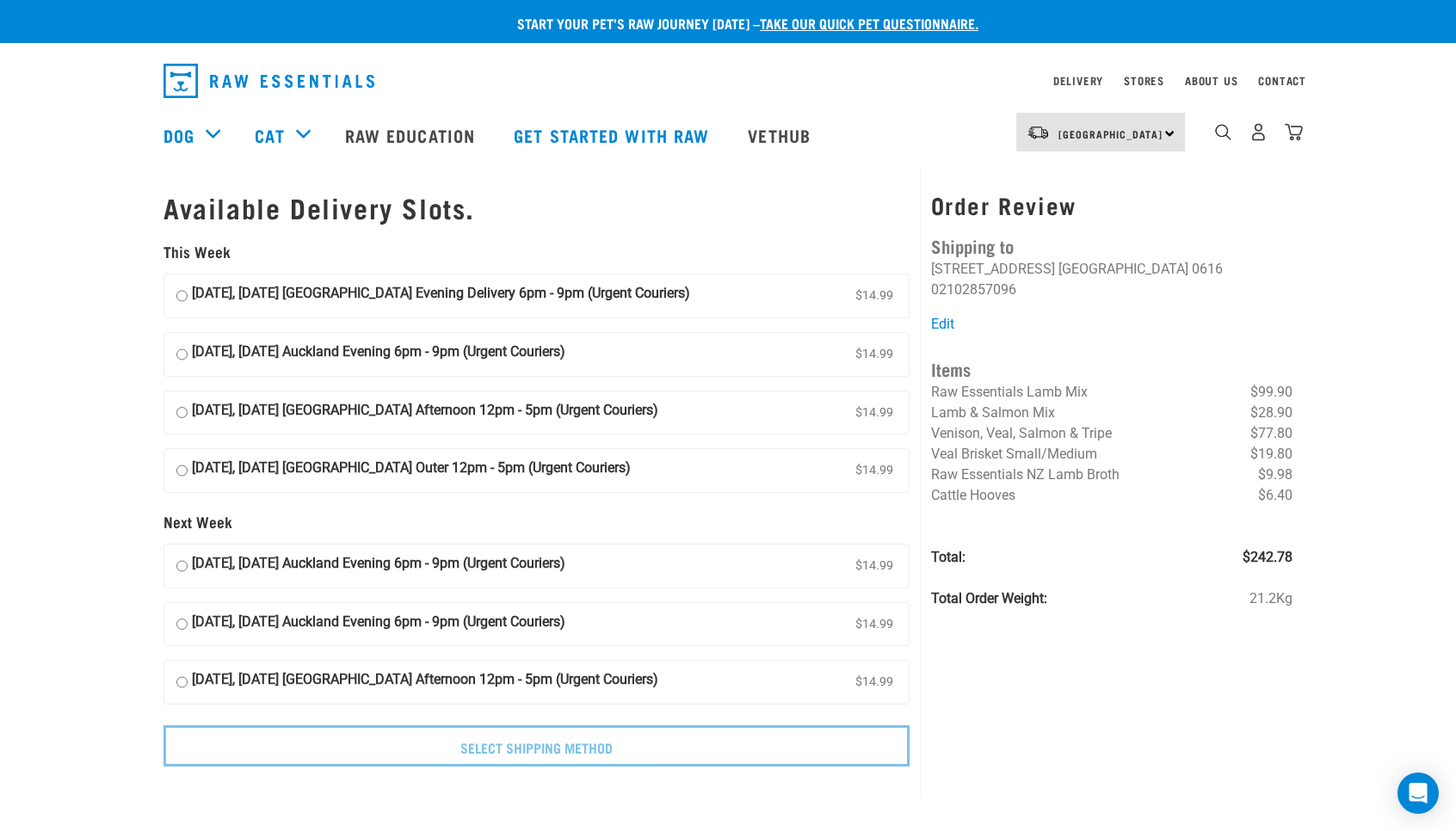
click at [1106, 700] on div "Order Review Shipping to Taisja Laudy 5 Nightfall Way Auckland 0616 02102857096…" at bounding box center [1111, 483] width 383 height 629
click at [180, 297] on input "14 August, Thursday Auckland Evening Delivery 6pm - 9pm (Urgent Couriers) $14.99" at bounding box center [182, 295] width 11 height 25
radio input "true"
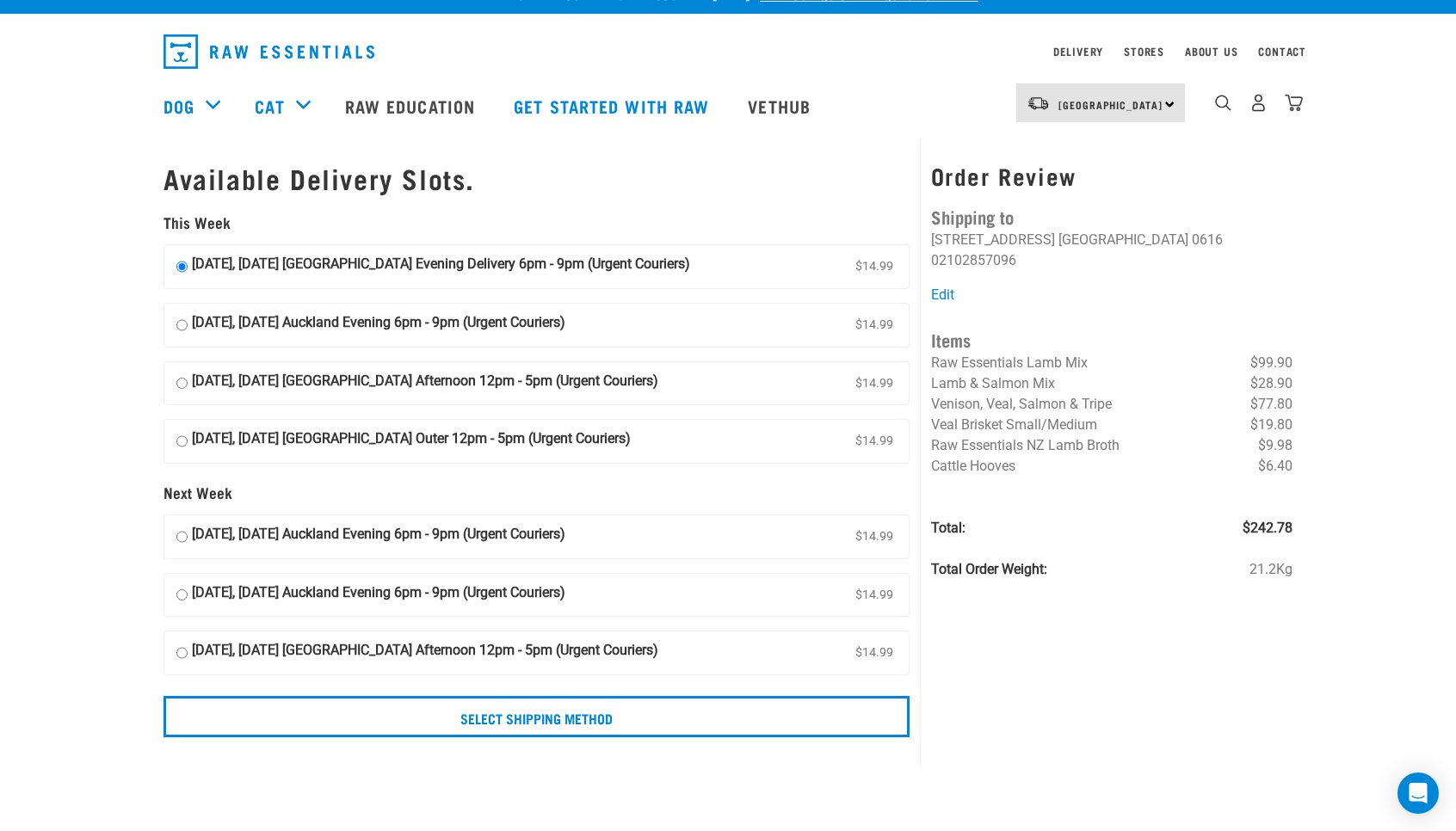
scroll to position [40, 0]
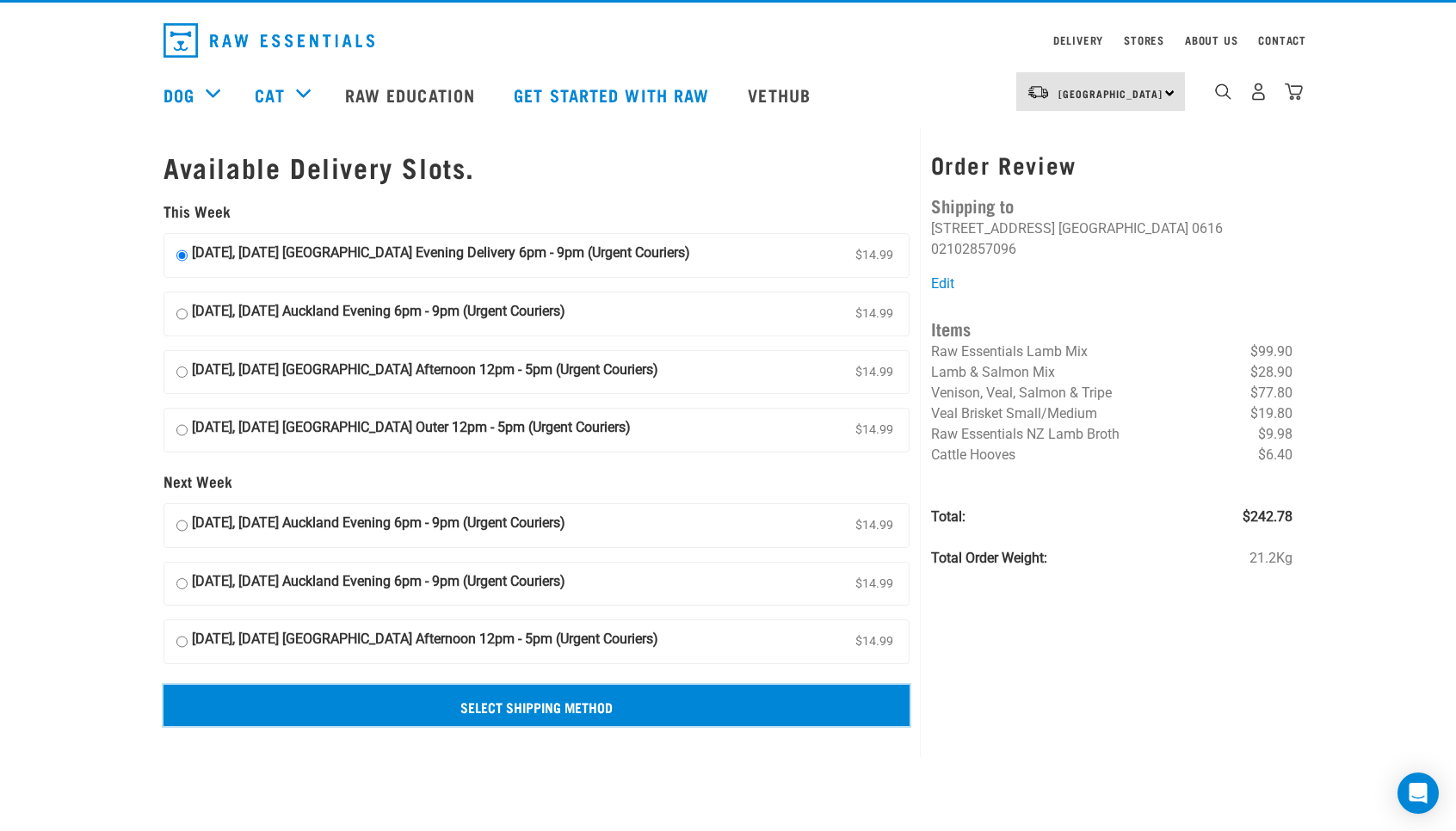
click at [665, 704] on input "Select Shipping Method" at bounding box center [536, 705] width 746 height 41
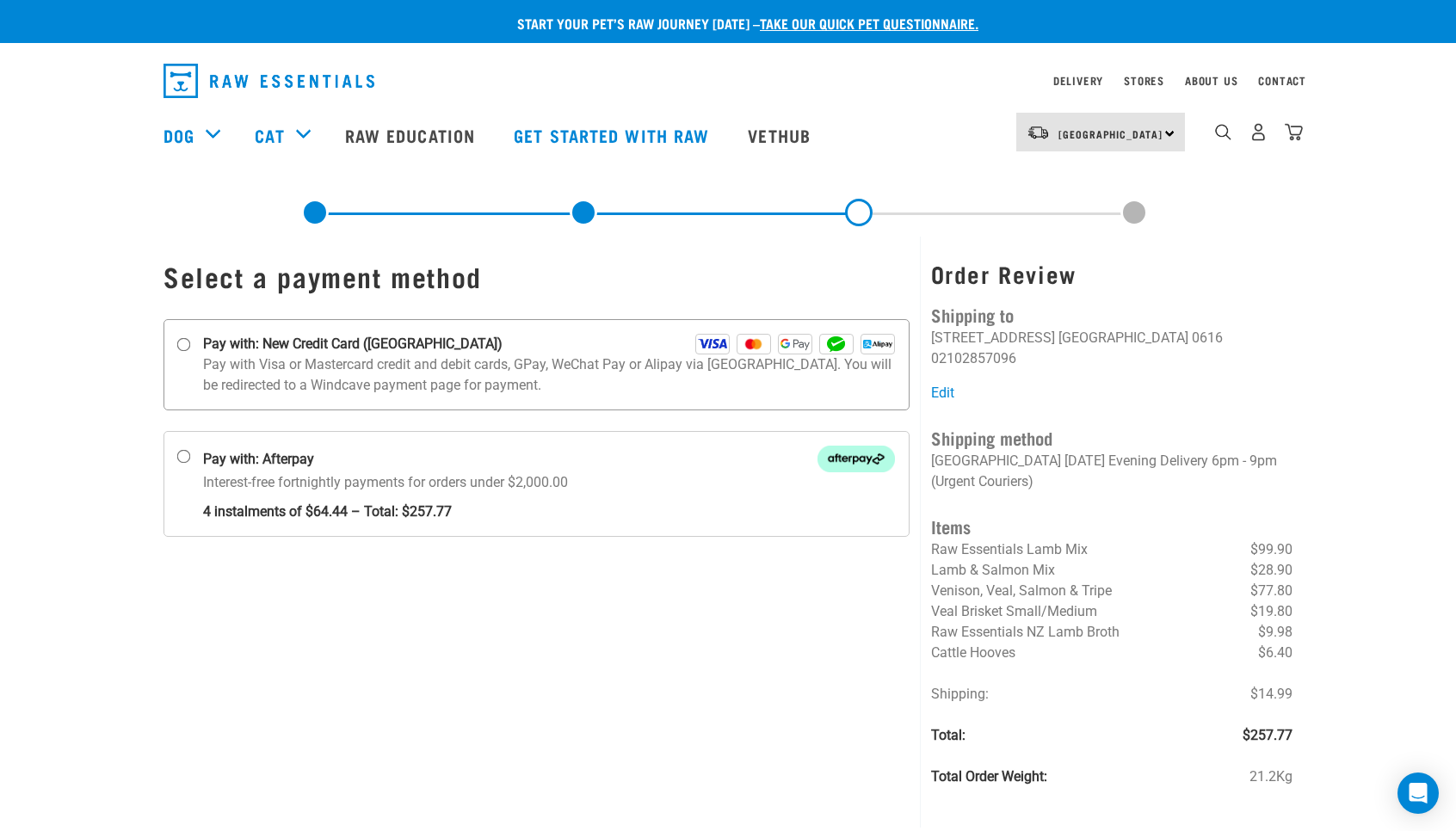
click at [179, 345] on input "Pay with: New Credit Card ([GEOGRAPHIC_DATA])" at bounding box center [184, 345] width 14 height 14
radio input "true"
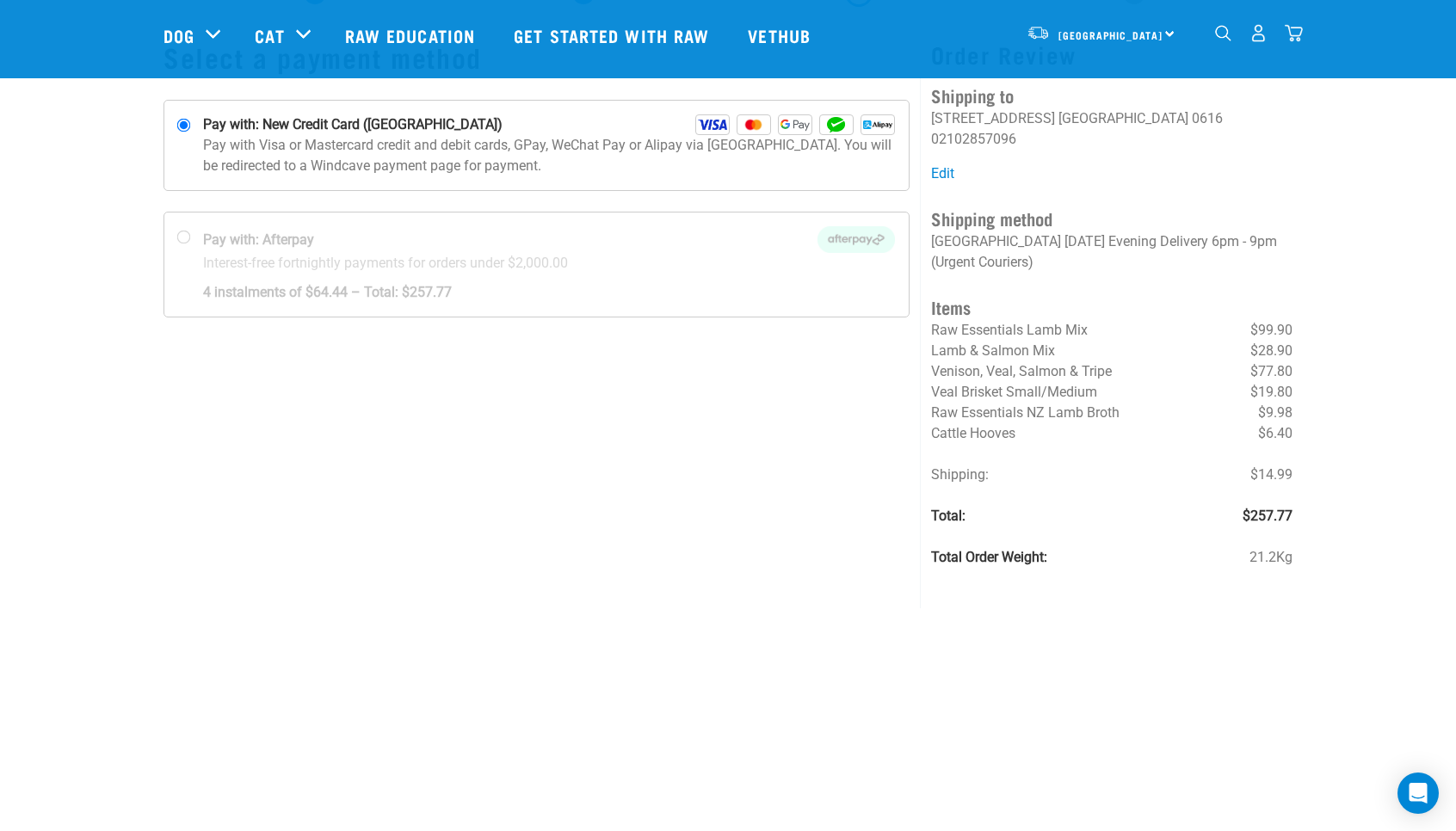
scroll to position [178, 0]
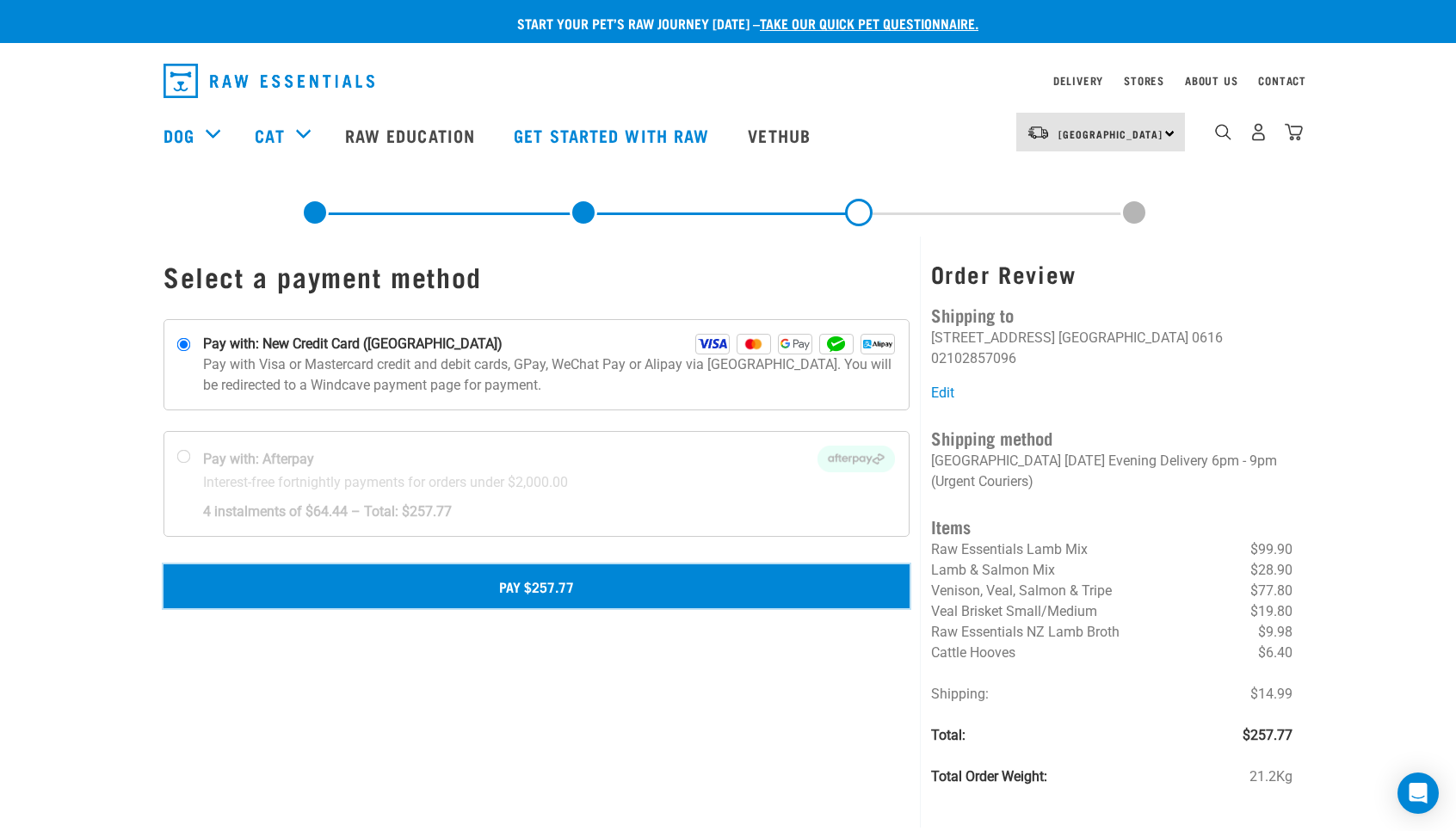
click at [745, 587] on button "Pay $257.77" at bounding box center [536, 586] width 746 height 43
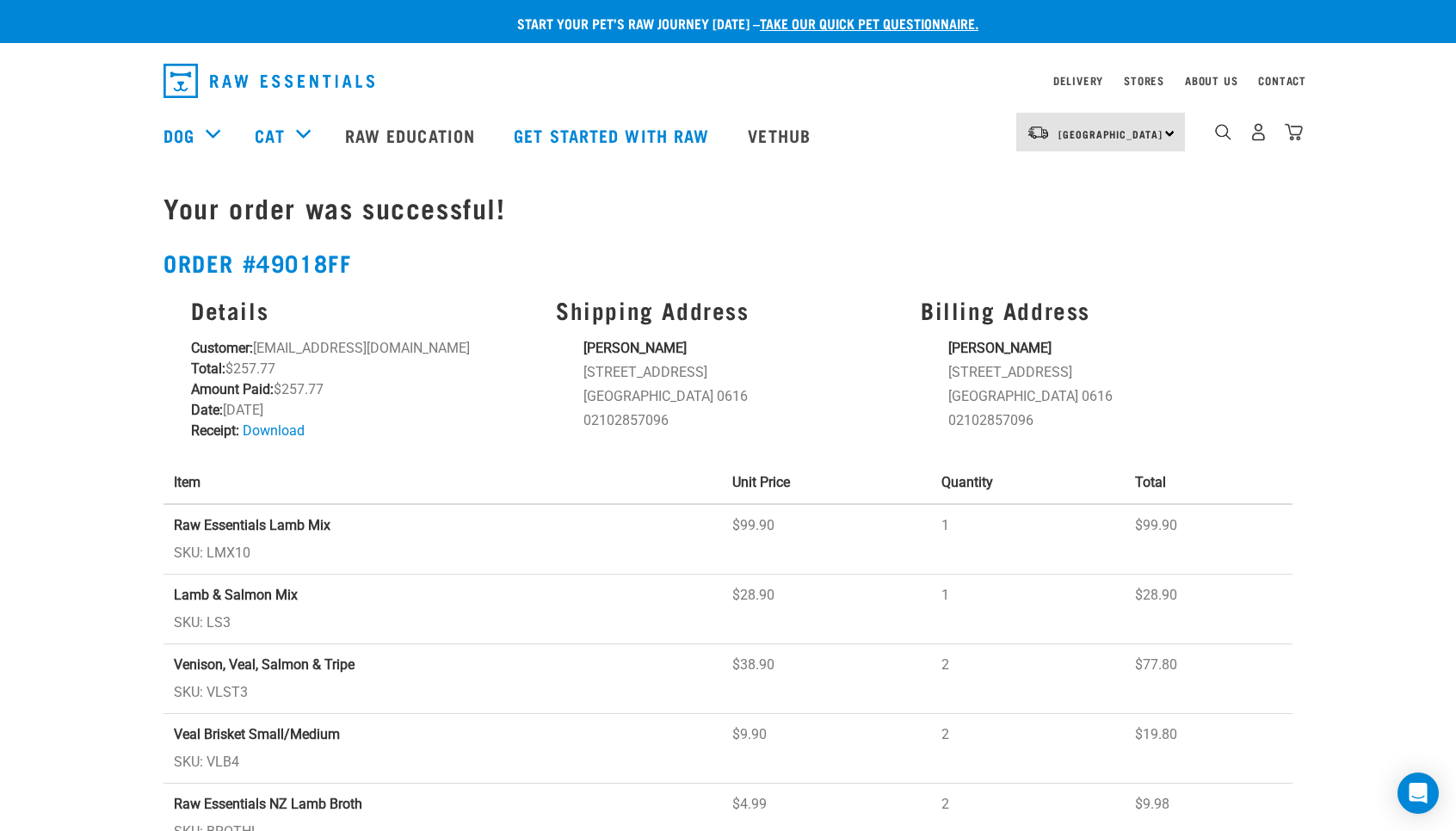
click at [1267, 324] on div "Billing Address [PERSON_NAME] [STREET_ADDRESS] [GEOGRAPHIC_DATA] 0616 021028570…" at bounding box center [1092, 369] width 364 height 166
